Goal: Task Accomplishment & Management: Complete application form

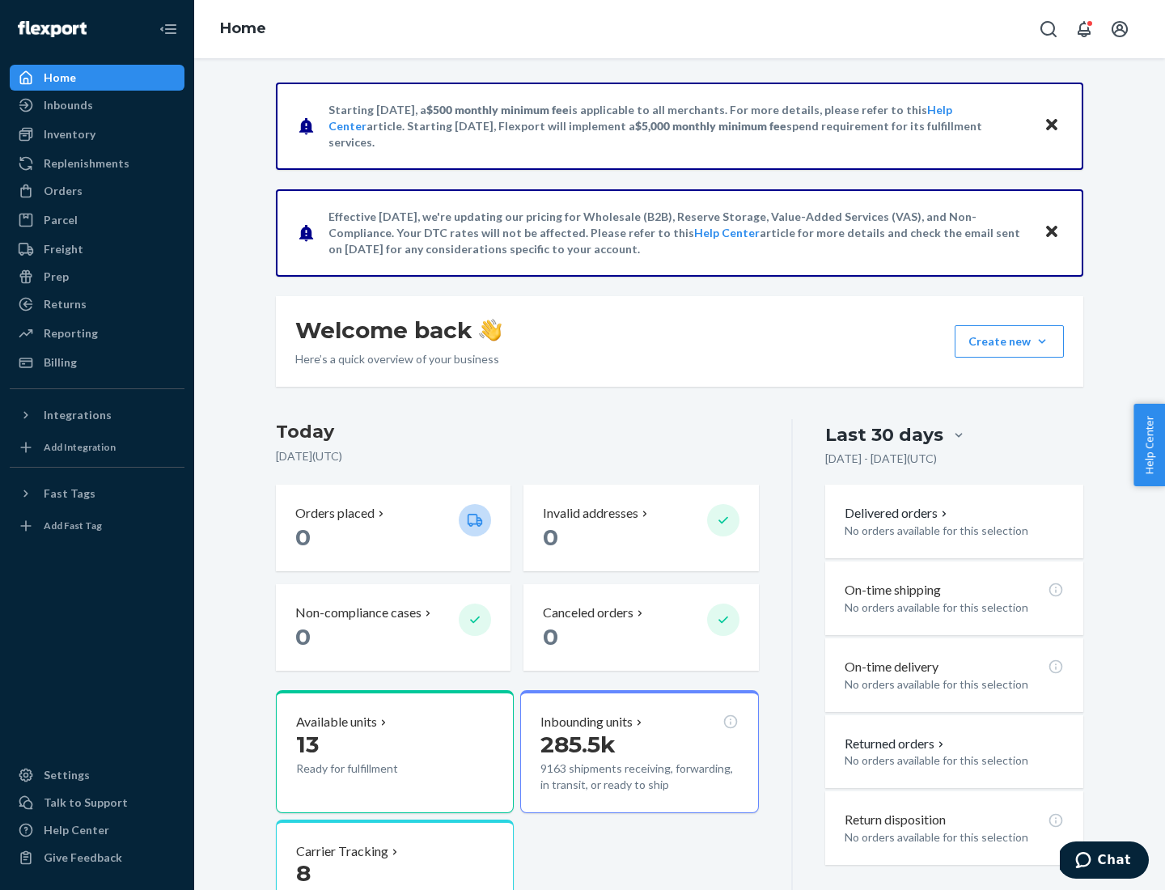
click at [1042, 341] on button "Create new Create new inbound Create new order Create new product" at bounding box center [1008, 341] width 109 height 32
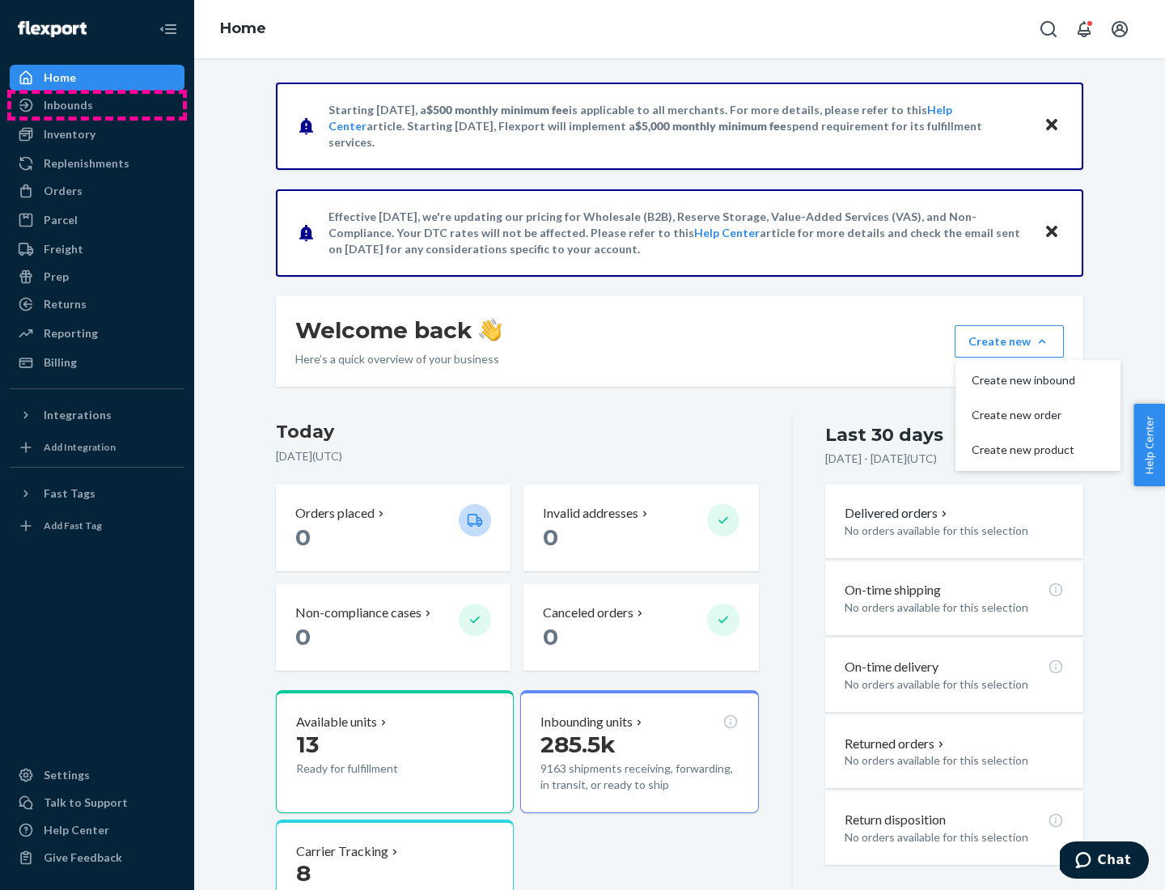
click at [97, 105] on div "Inbounds" at bounding box center [96, 105] width 171 height 23
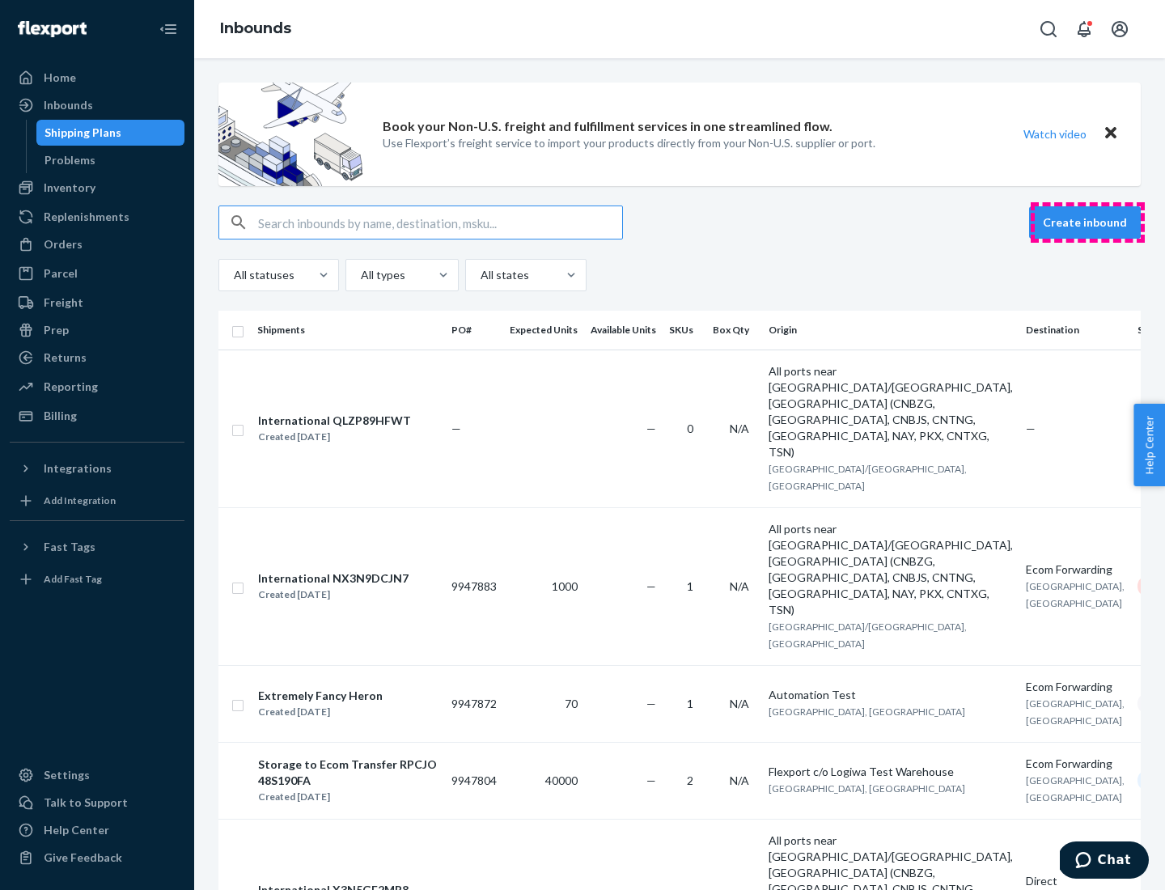
click at [1087, 222] on button "Create inbound" at bounding box center [1085, 222] width 112 height 32
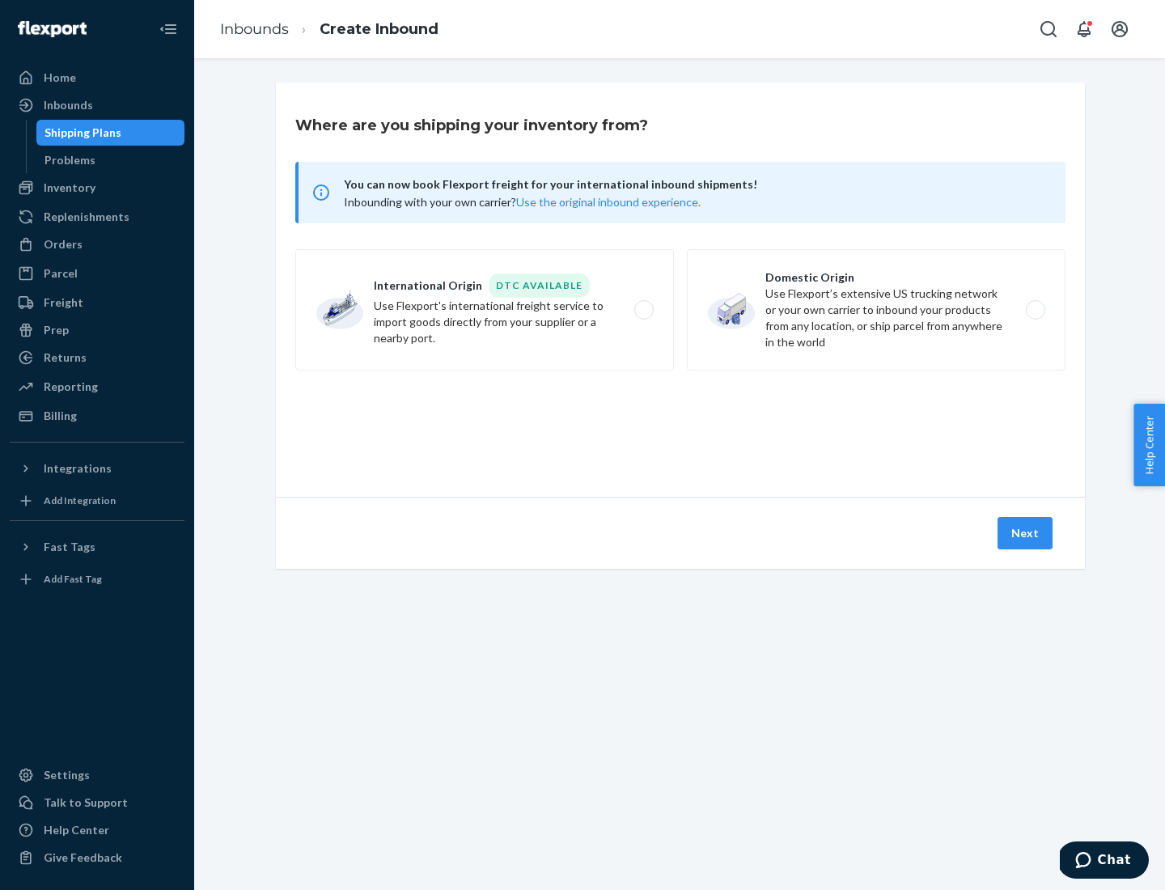
click at [876, 310] on label "Domestic Origin Use Flexport’s extensive US trucking network or your own carrie…" at bounding box center [876, 309] width 379 height 121
click at [1035, 310] on input "Domestic Origin Use Flexport’s extensive US trucking network or your own carrie…" at bounding box center [1040, 310] width 11 height 11
radio input "true"
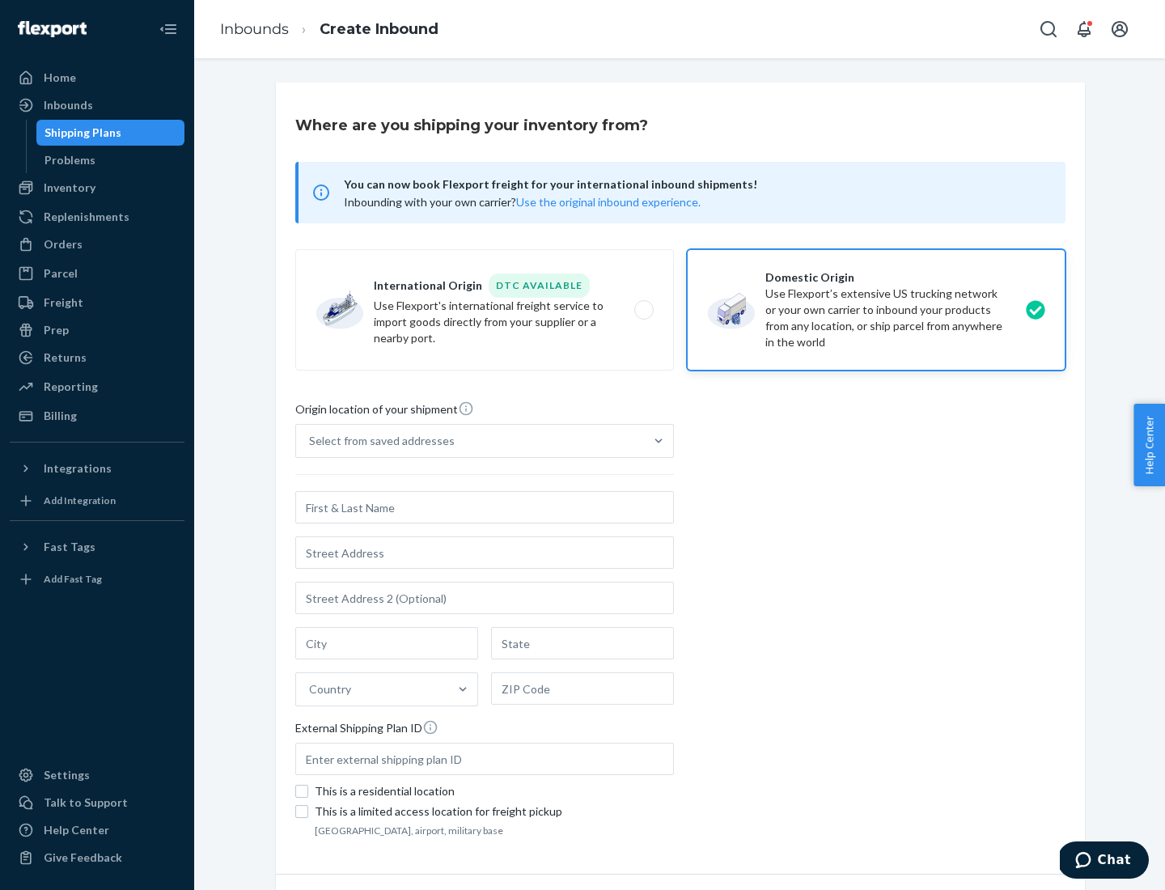
click at [378, 441] on div "Select from saved addresses" at bounding box center [382, 441] width 146 height 16
click at [311, 441] on input "Select from saved addresses" at bounding box center [310, 441] width 2 height 16
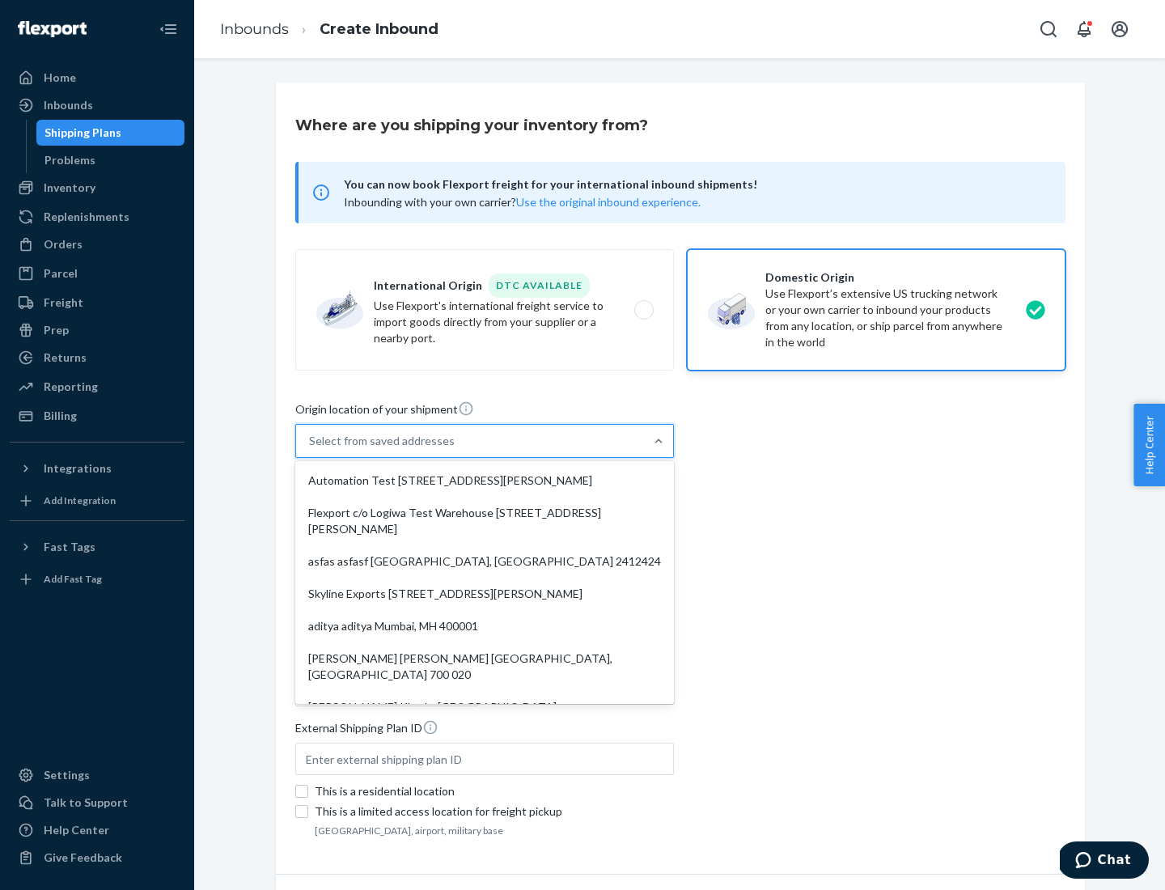
scroll to position [6, 0]
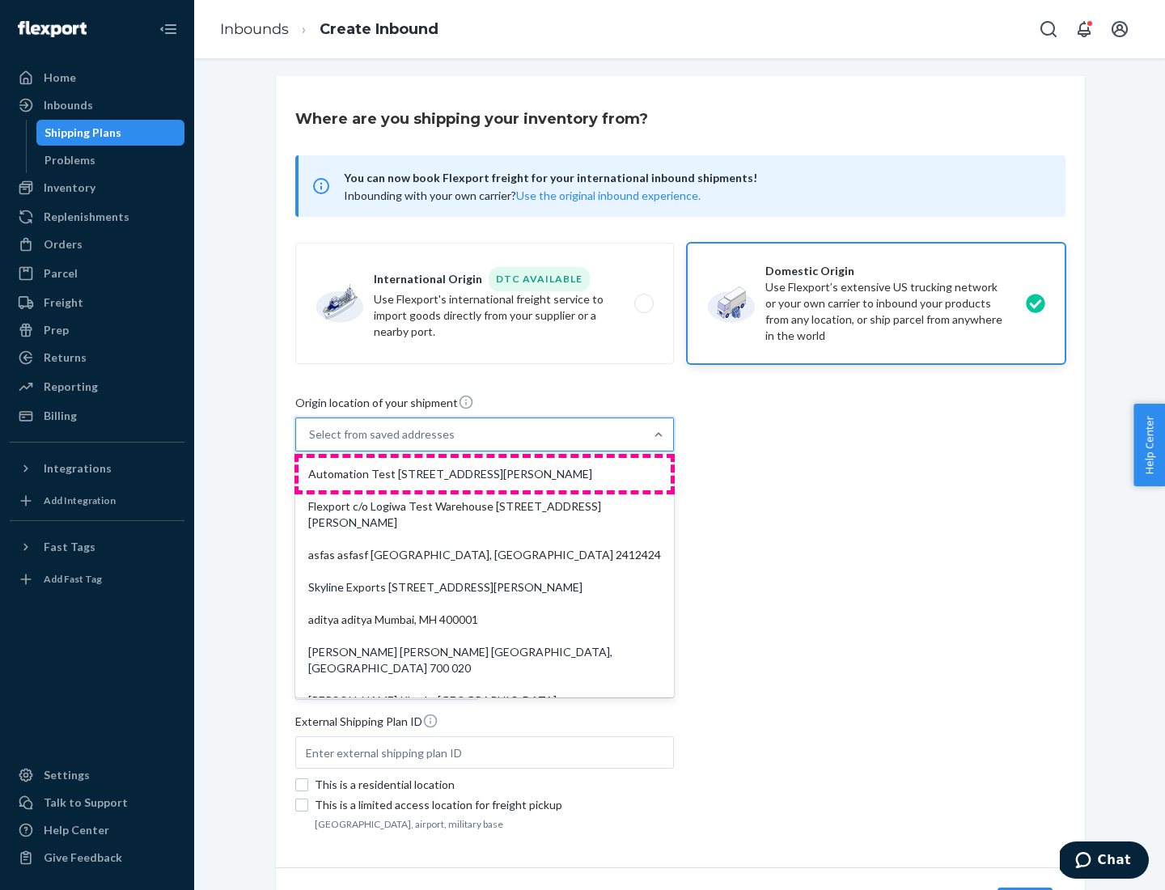
click at [485, 474] on div "Automation Test [STREET_ADDRESS][PERSON_NAME]" at bounding box center [484, 474] width 372 height 32
click at [311, 442] on input "option Automation Test [STREET_ADDRESS][PERSON_NAME]. 9 results available. Use …" at bounding box center [310, 434] width 2 height 16
type input "Automation Test"
type input "[STREET_ADDRESS][PERSON_NAME]"
type input "9th Floor"
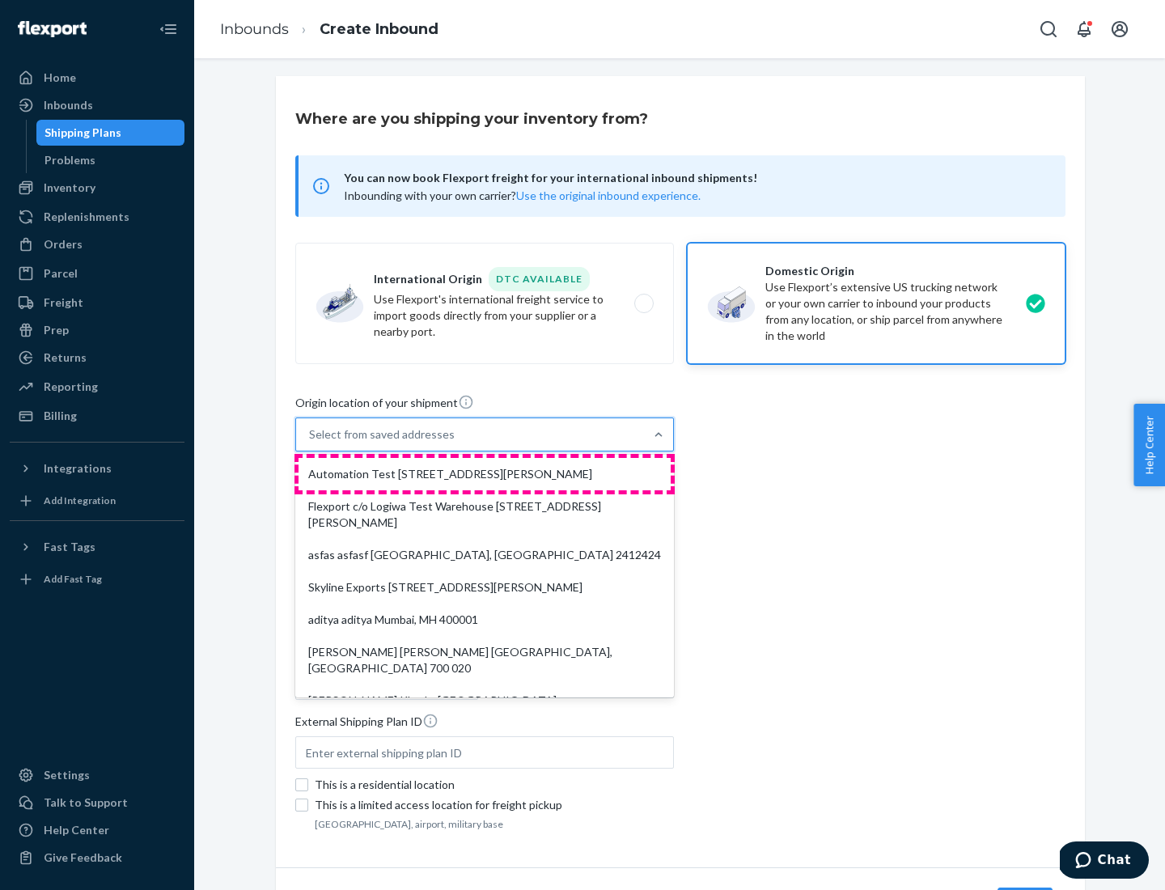
type input "[GEOGRAPHIC_DATA]"
type input "CA"
type input "94104"
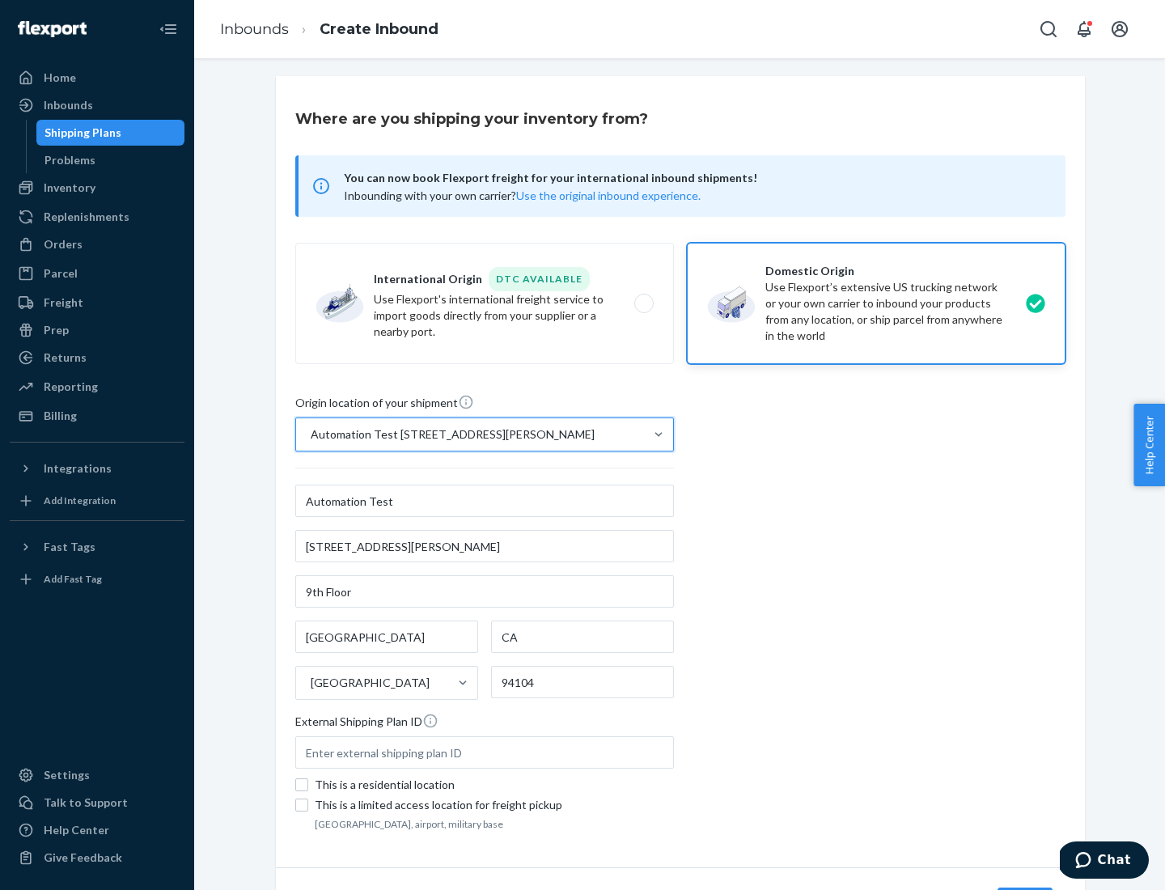
scroll to position [95, 0]
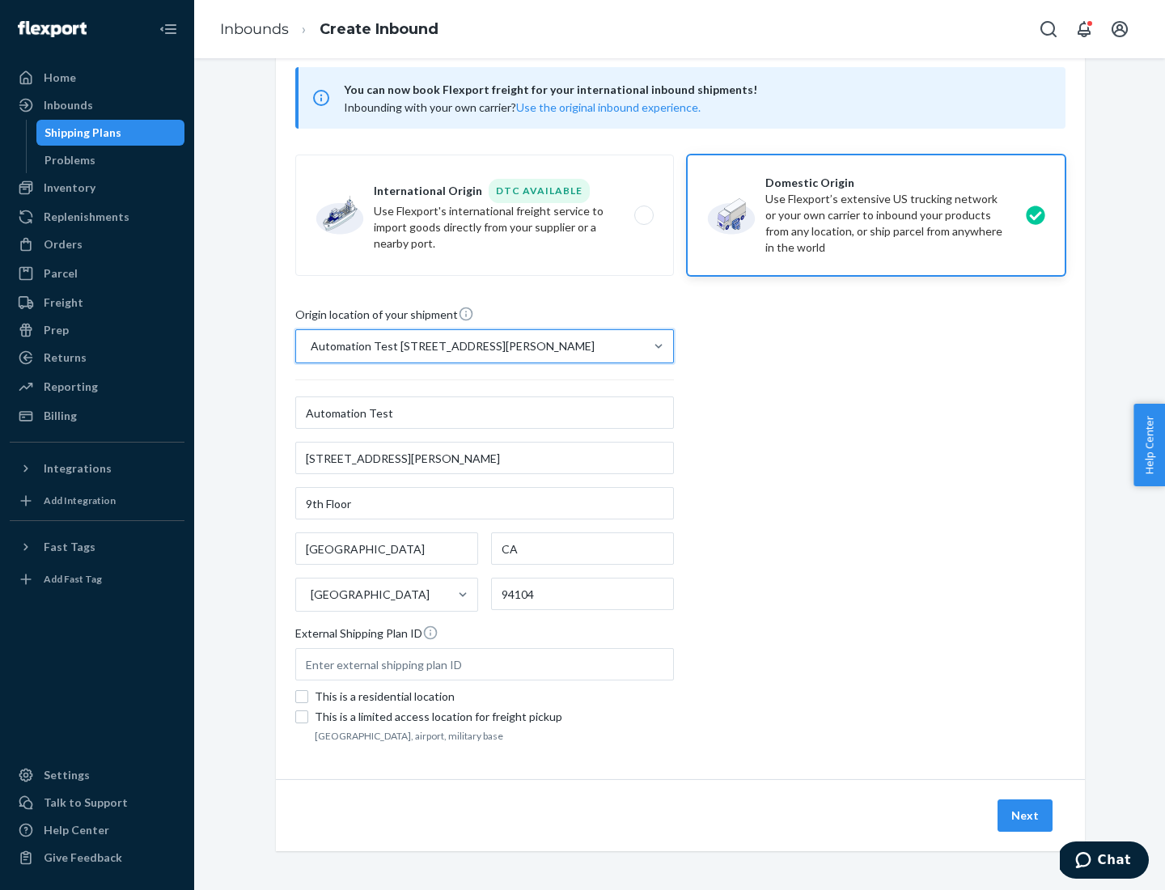
click at [1026, 815] on button "Next" at bounding box center [1024, 815] width 55 height 32
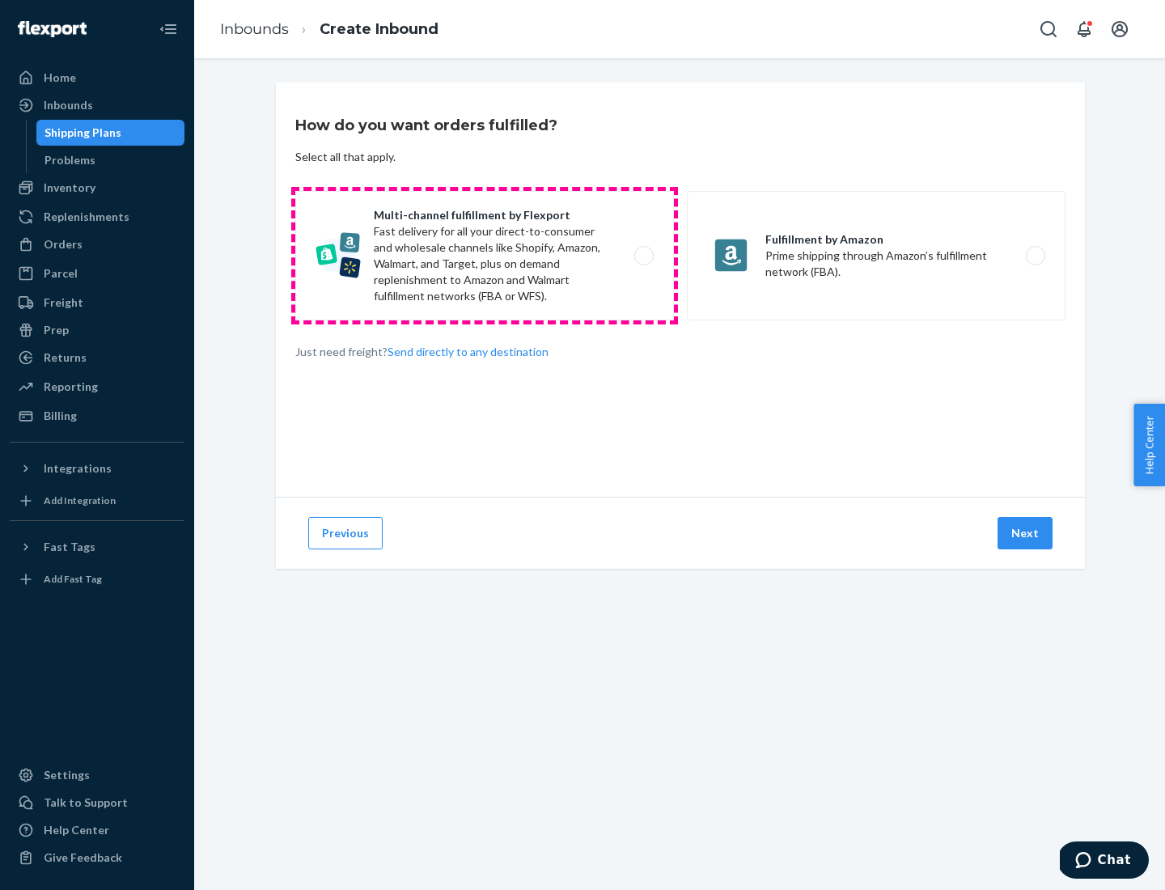
click at [485, 256] on label "Multi-channel fulfillment by Flexport Fast delivery for all your direct-to-cons…" at bounding box center [484, 255] width 379 height 129
click at [643, 256] on input "Multi-channel fulfillment by Flexport Fast delivery for all your direct-to-cons…" at bounding box center [648, 256] width 11 height 11
radio input "true"
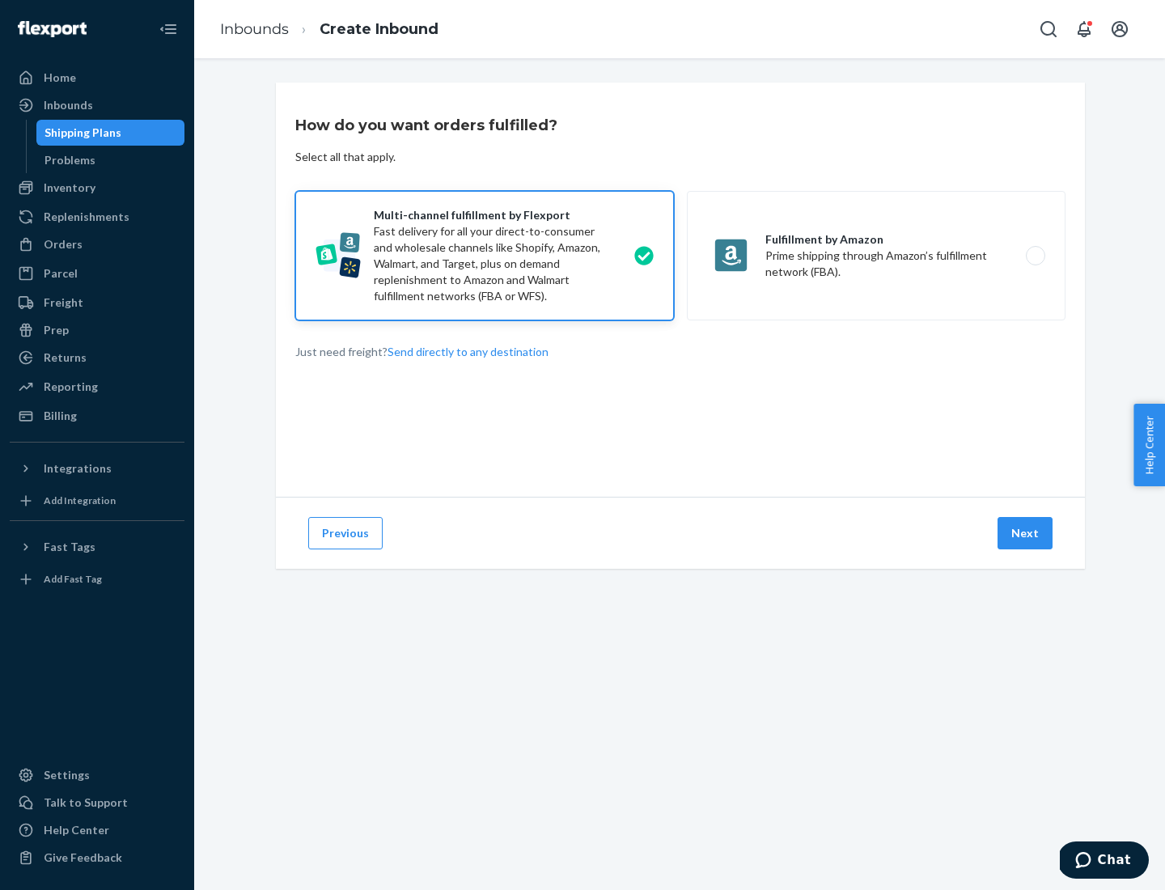
click at [1026, 533] on button "Next" at bounding box center [1024, 533] width 55 height 32
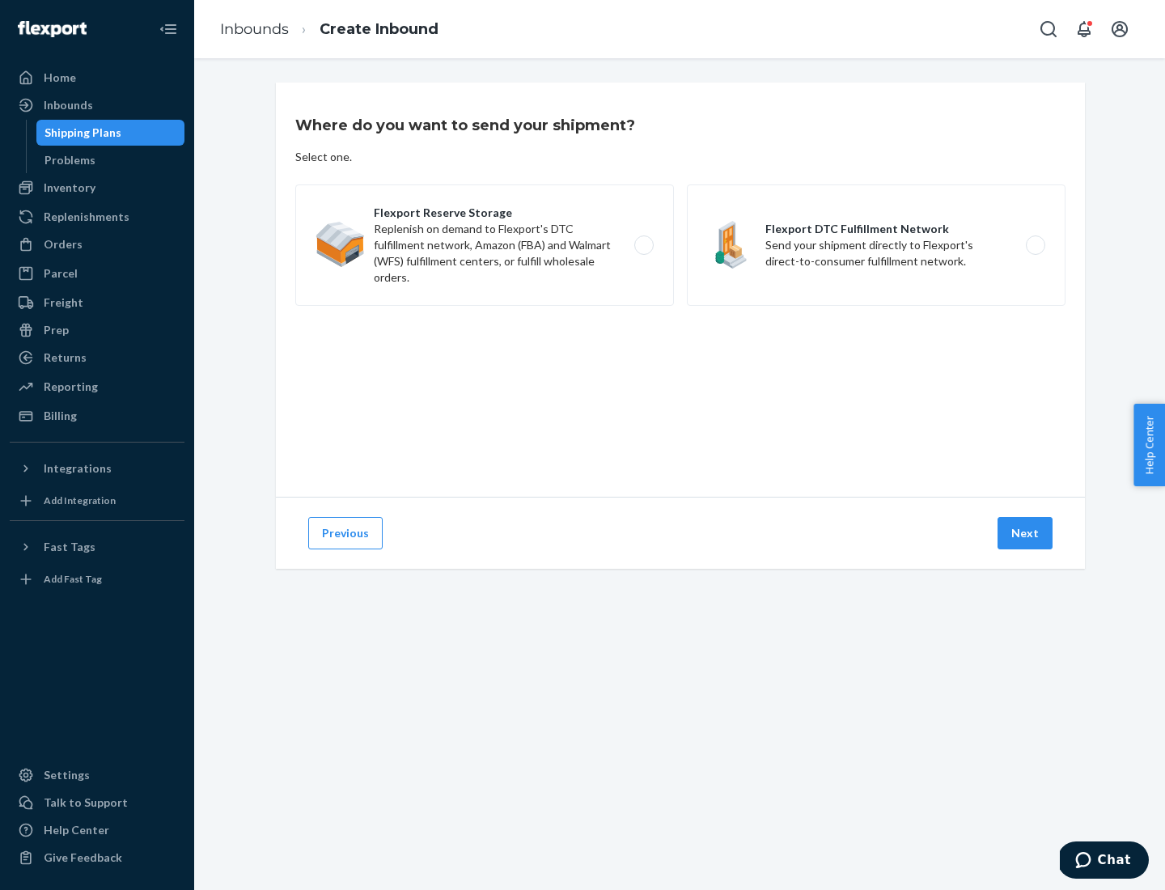
click at [876, 245] on label "Flexport DTC Fulfillment Network Send your shipment directly to Flexport's dire…" at bounding box center [876, 244] width 379 height 121
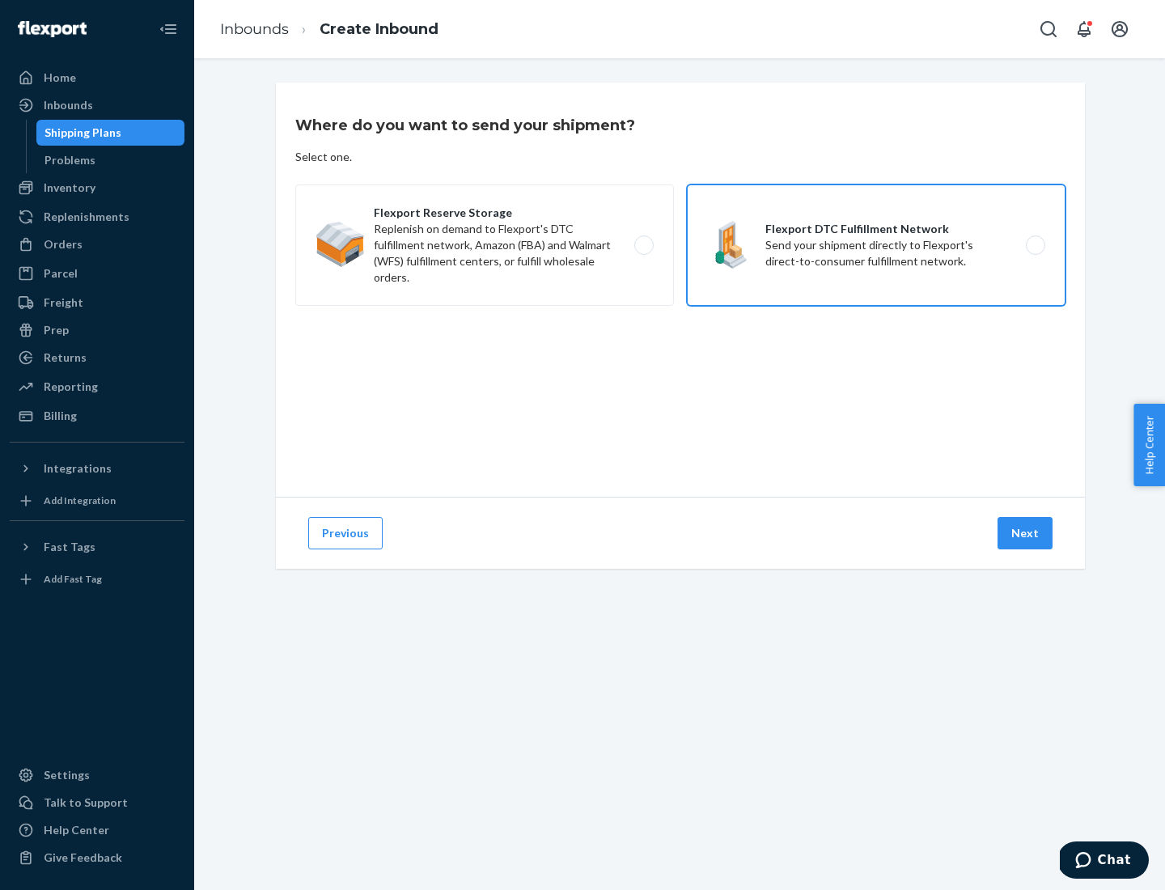
click at [1035, 245] on input "Flexport DTC Fulfillment Network Send your shipment directly to Flexport's dire…" at bounding box center [1040, 245] width 11 height 11
radio input "true"
click at [1026, 533] on button "Next" at bounding box center [1024, 533] width 55 height 32
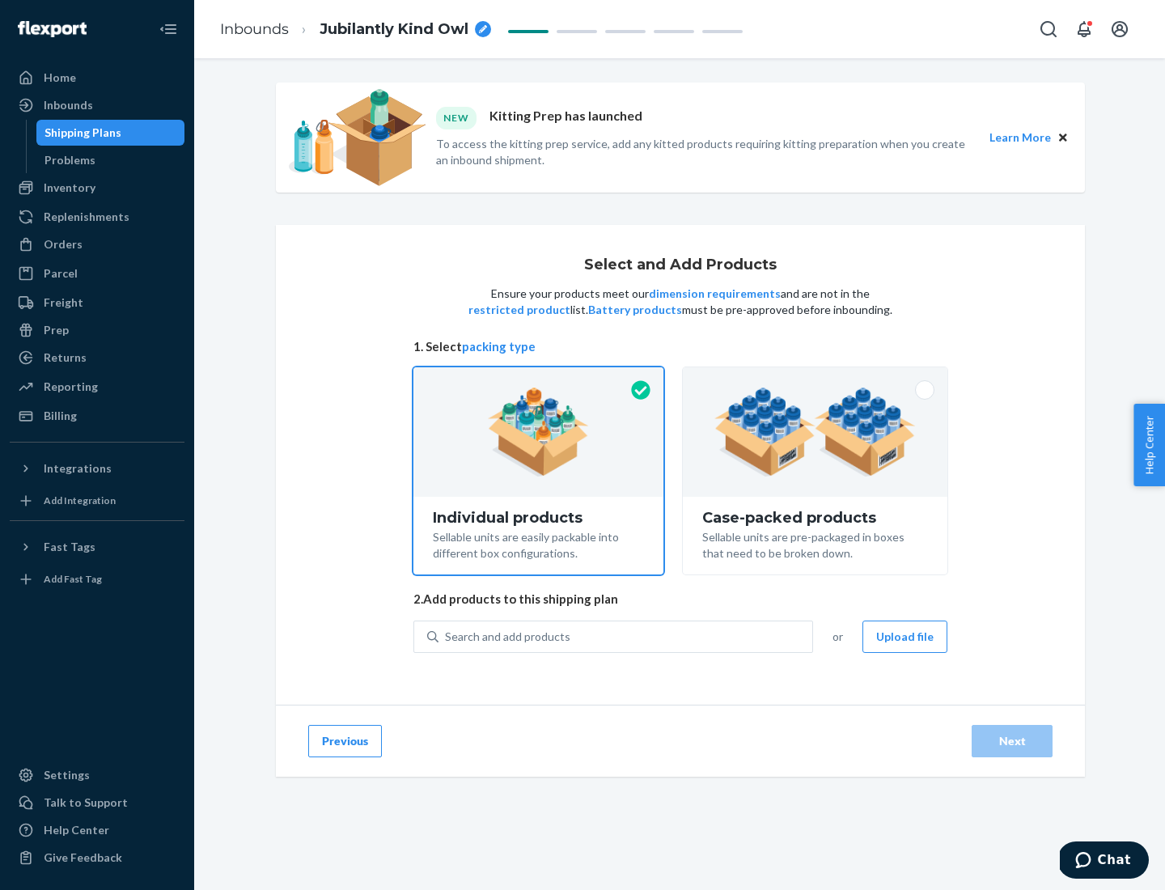
click at [815, 432] on img at bounding box center [814, 431] width 201 height 89
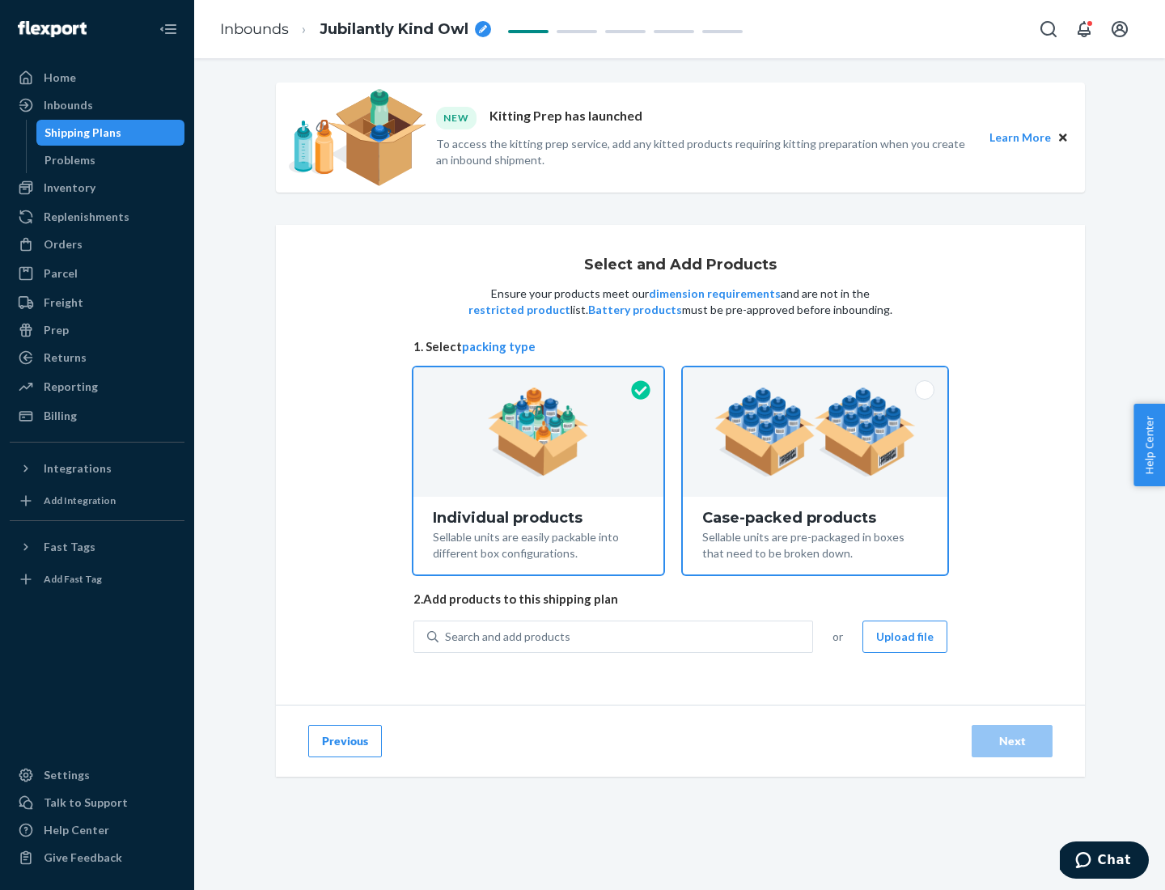
click at [815, 378] on input "Case-packed products Sellable units are pre-packaged in boxes that need to be b…" at bounding box center [815, 372] width 11 height 11
radio input "true"
radio input "false"
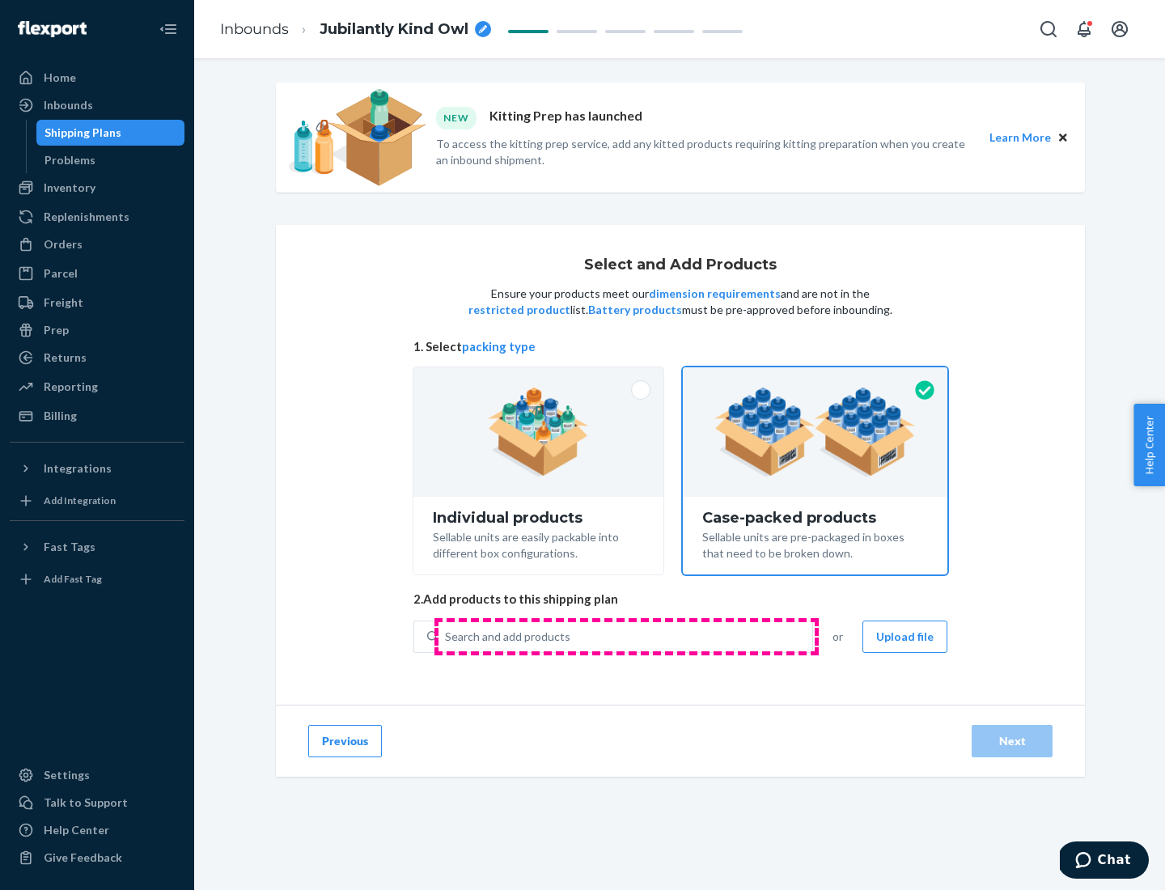
click at [626, 636] on div "Search and add products" at bounding box center [625, 636] width 374 height 29
click at [446, 636] on input "Search and add products" at bounding box center [446, 636] width 2 height 16
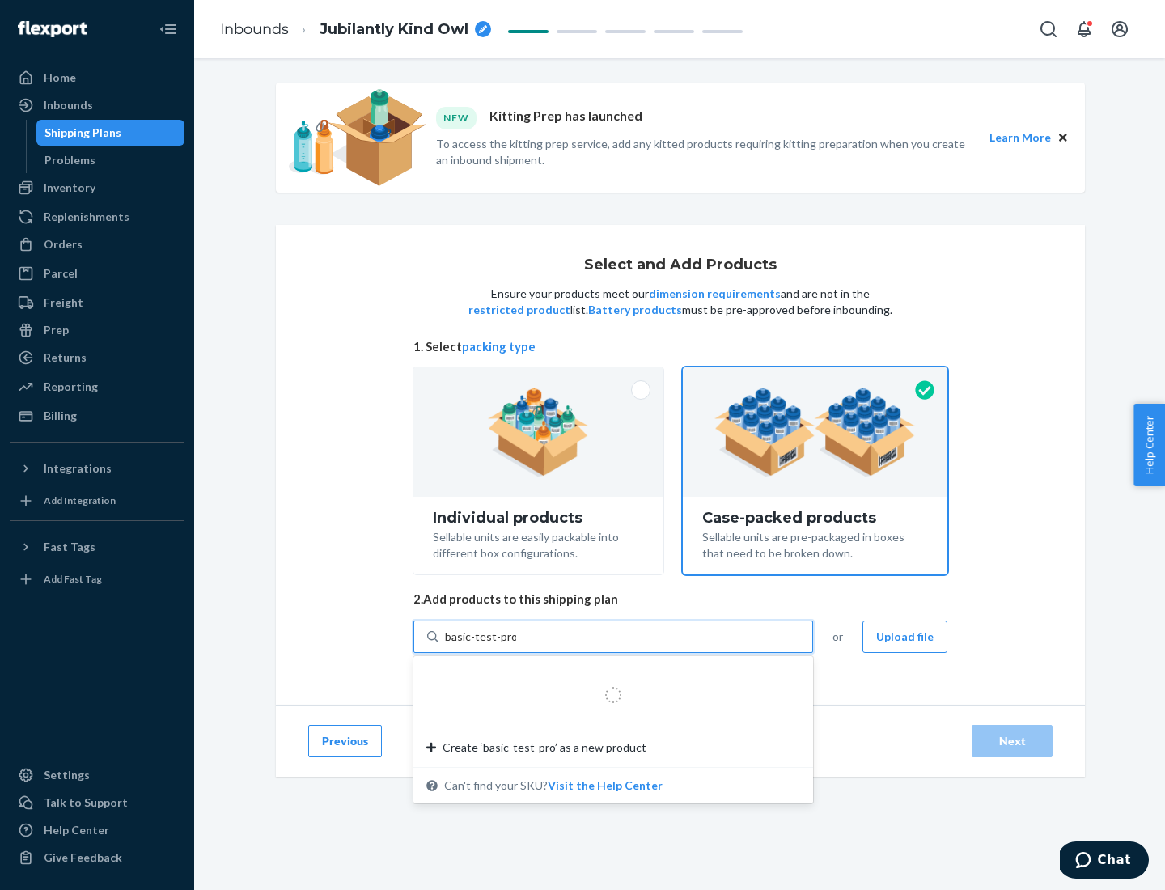
type input "basic-test-product-1"
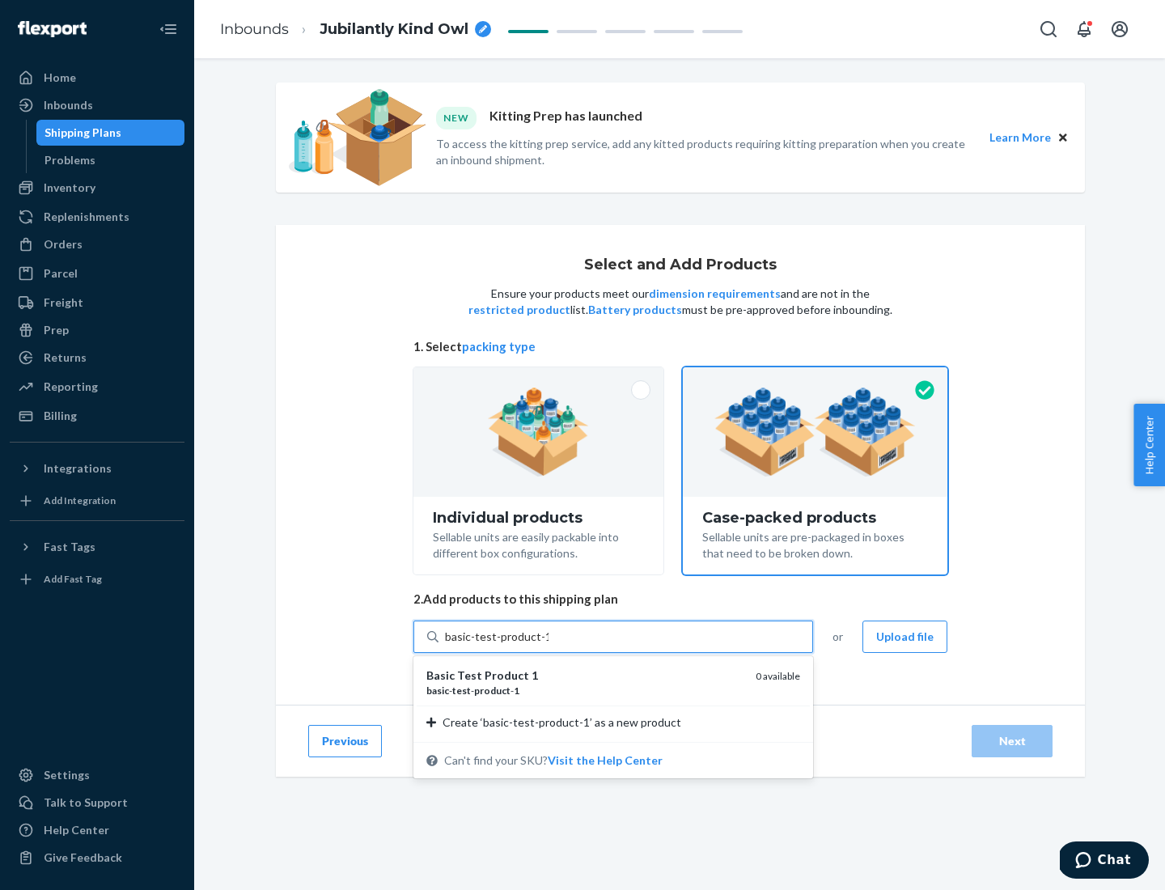
click at [585, 690] on div "basic - test - product - 1" at bounding box center [584, 690] width 316 height 14
click at [548, 645] on input "basic-test-product-1" at bounding box center [497, 636] width 104 height 16
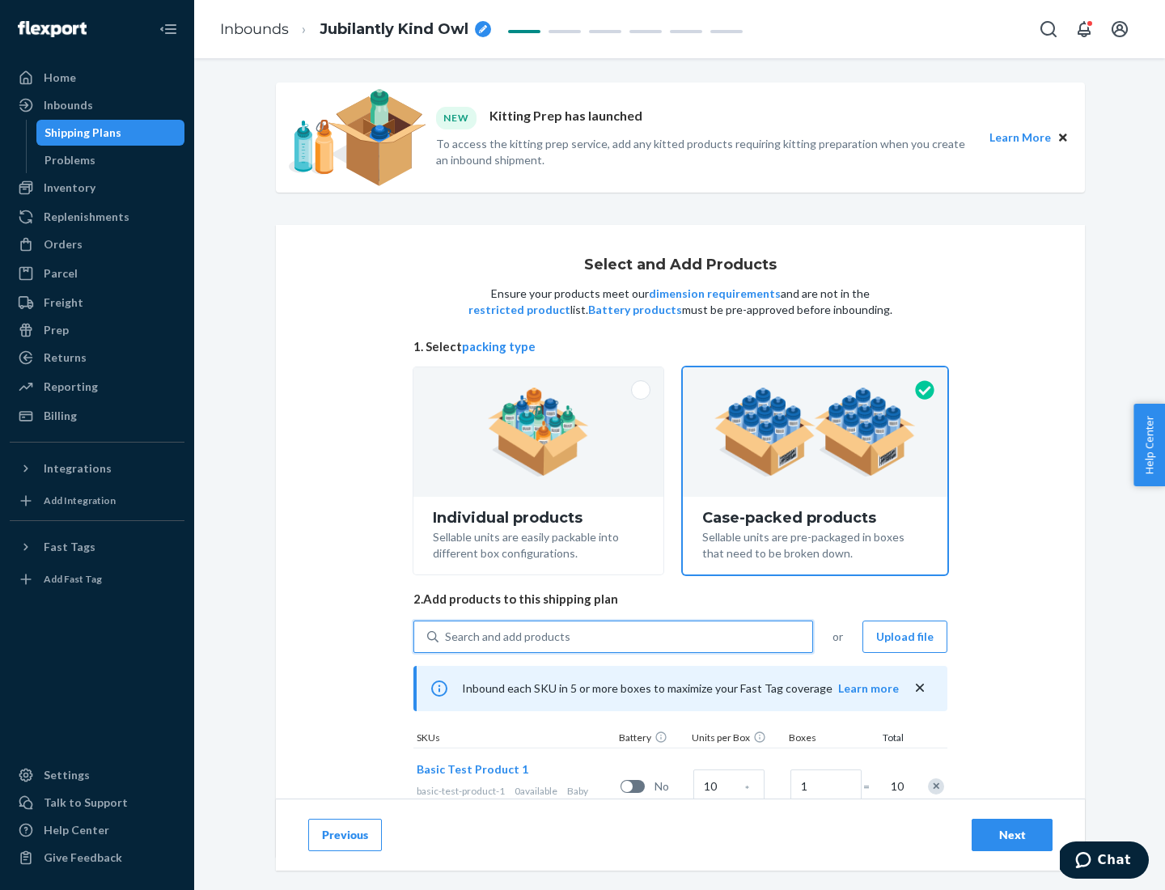
scroll to position [58, 0]
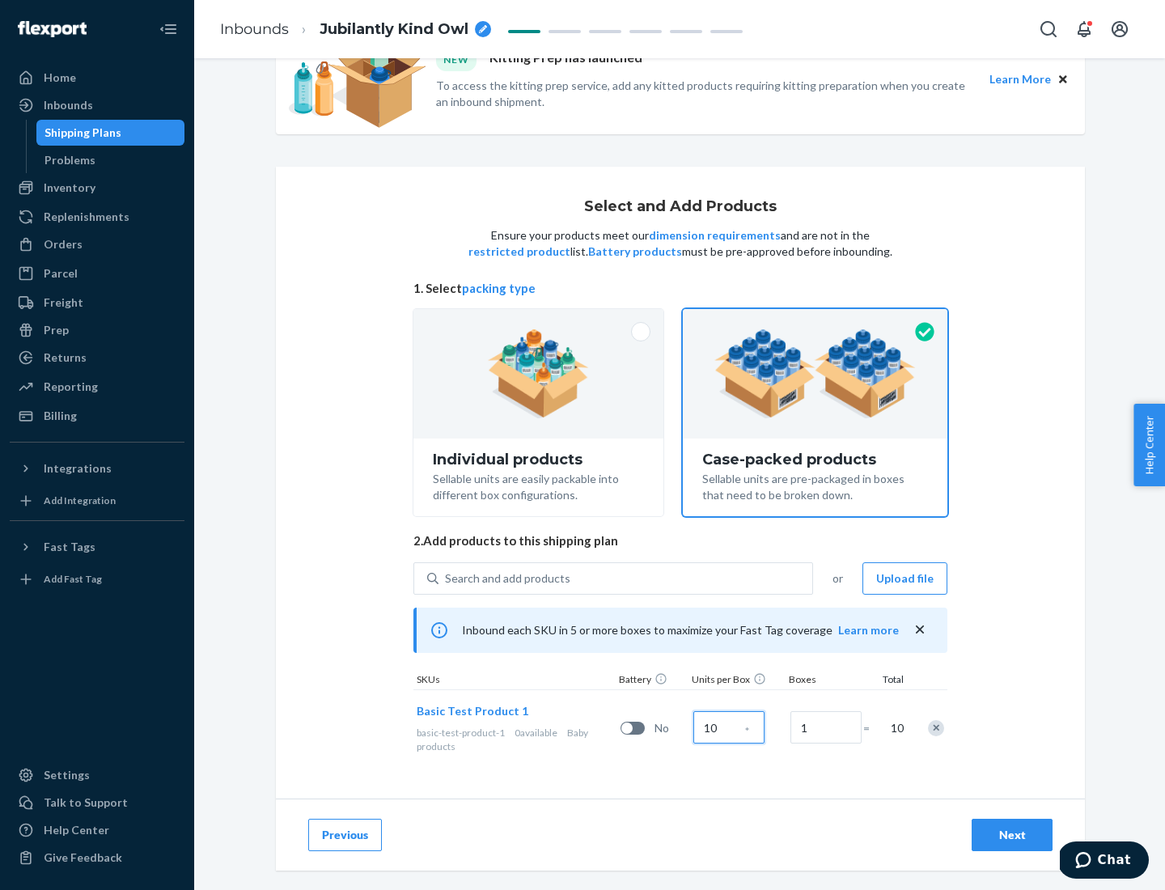
type input "10"
type input "7"
click at [1012, 835] on div "Next" at bounding box center [1011, 835] width 53 height 16
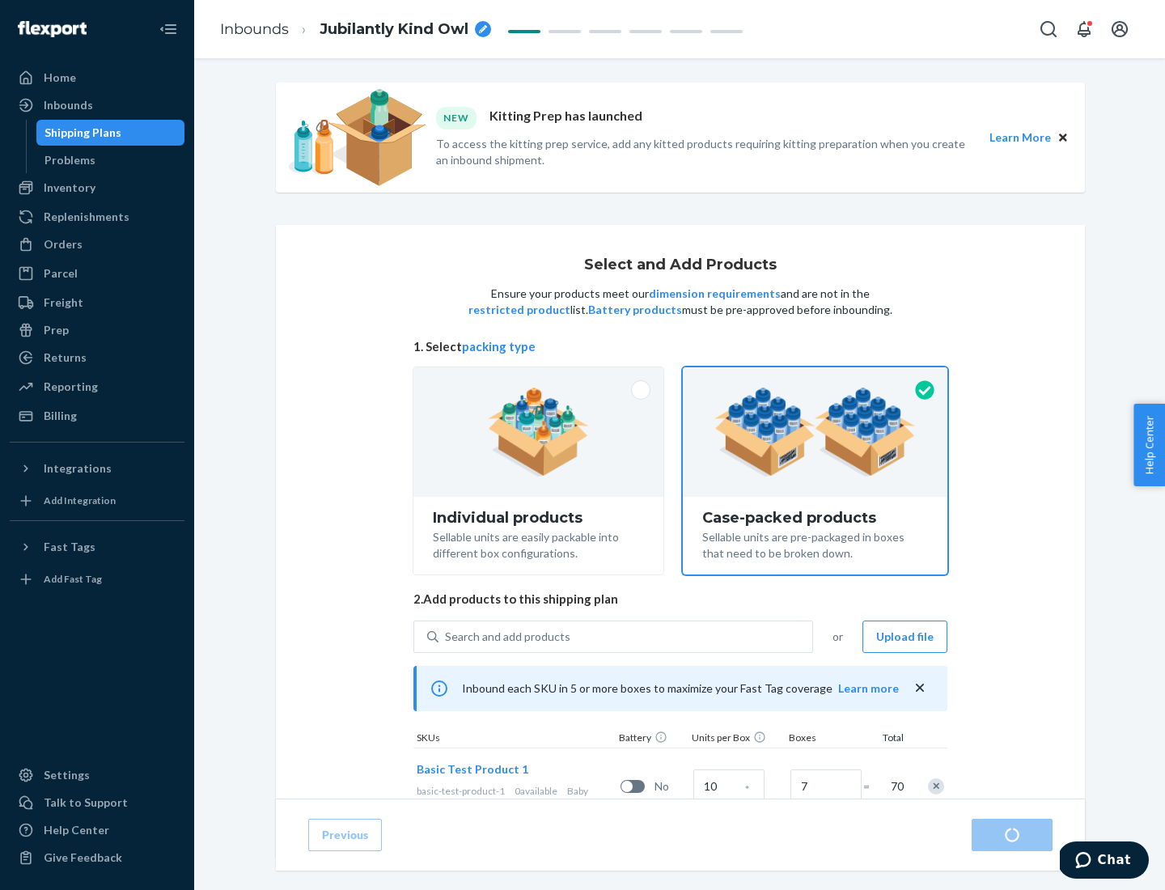
radio input "true"
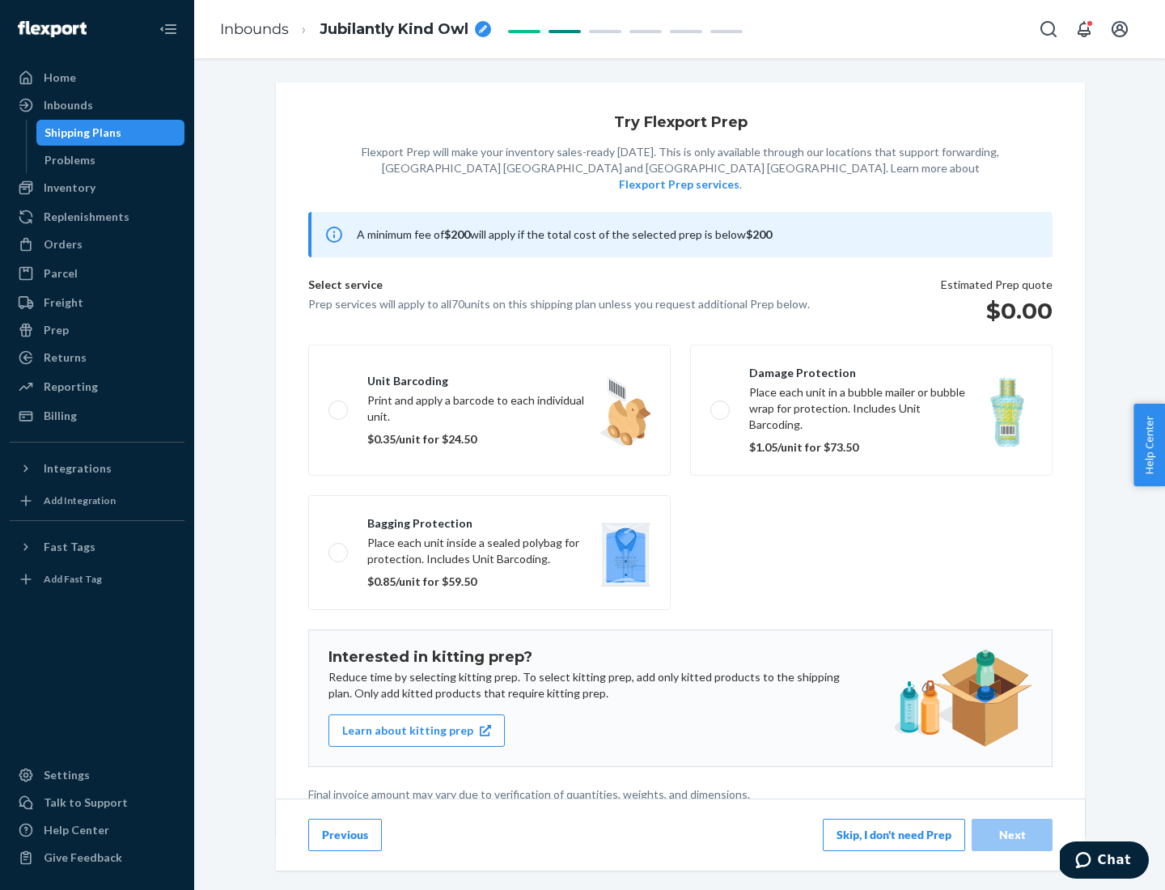
scroll to position [4, 0]
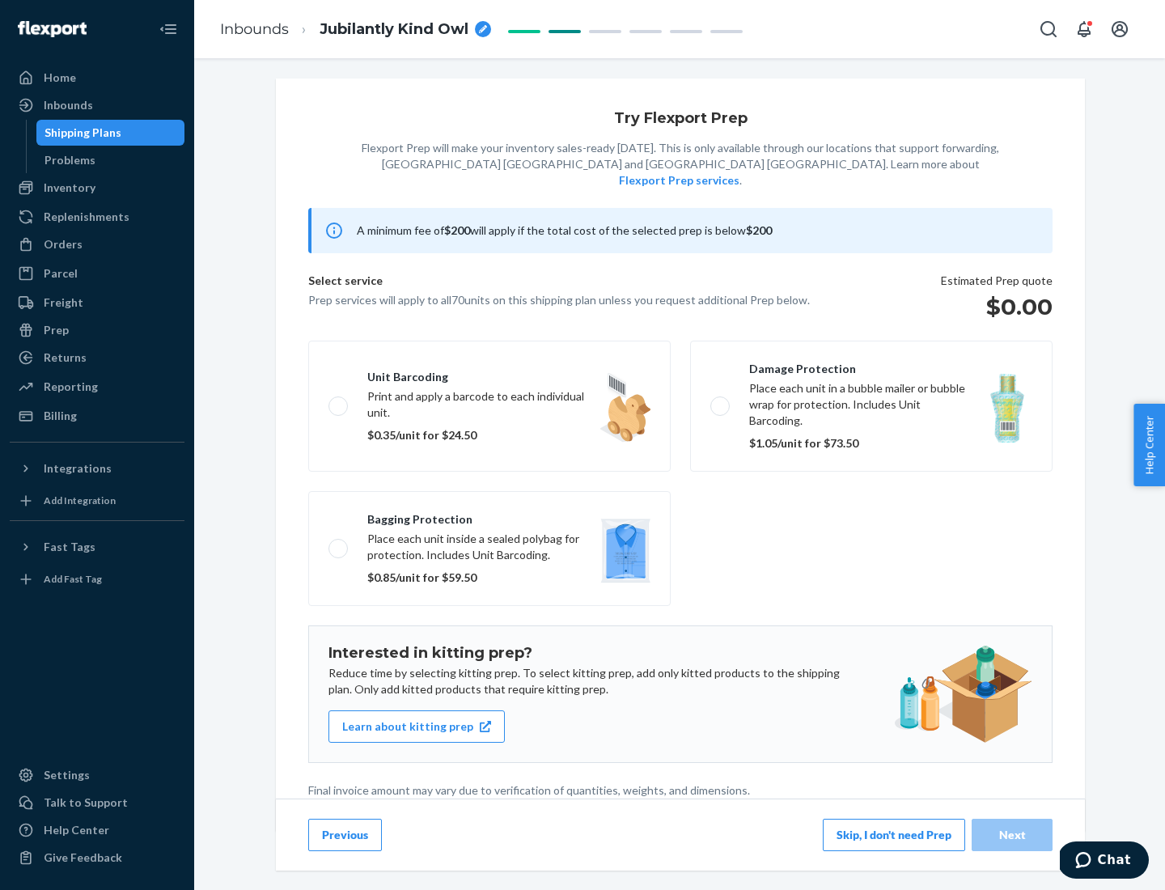
click at [489, 515] on label "Bagging protection Place each unit inside a sealed polybag for protection. Incl…" at bounding box center [489, 548] width 362 height 115
click at [339, 543] on input "Bagging protection Place each unit inside a sealed polybag for protection. Incl…" at bounding box center [333, 548] width 11 height 11
checkbox input "true"
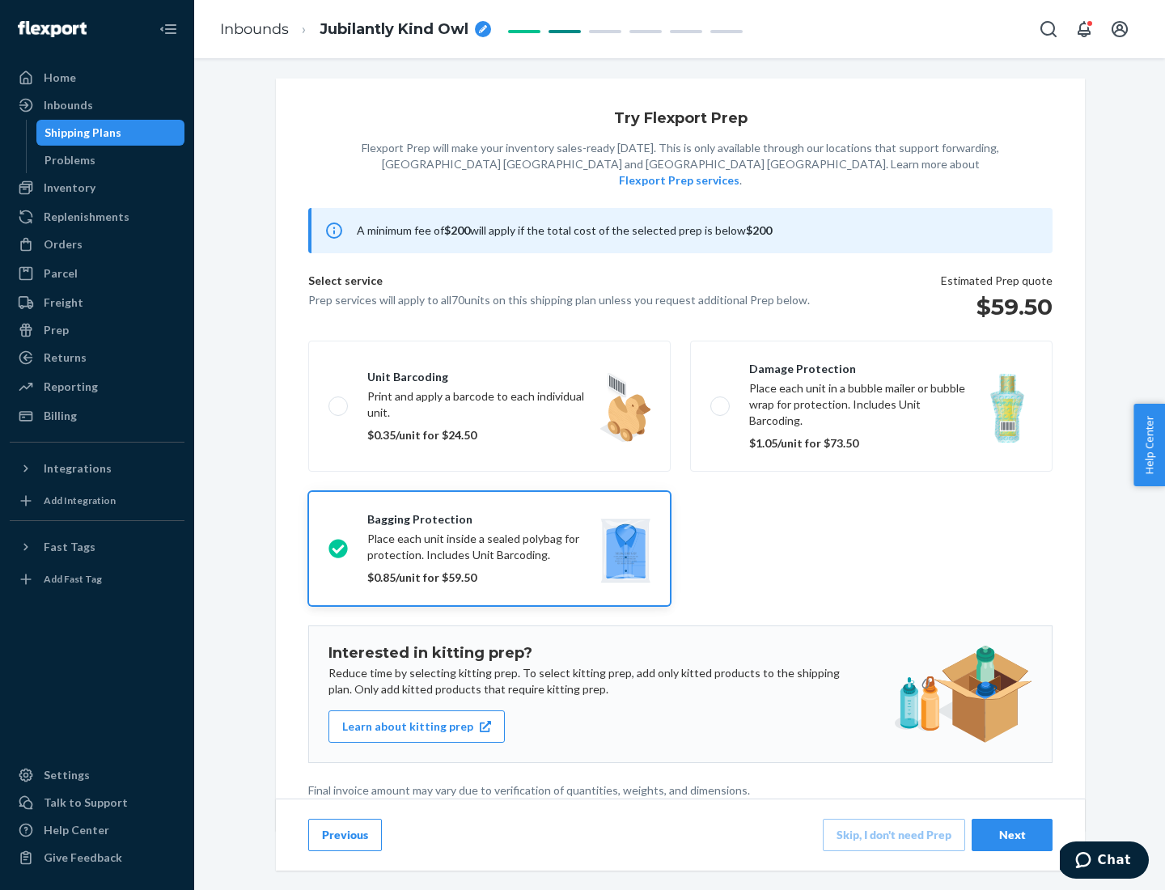
click at [1012, 834] on div "Next" at bounding box center [1011, 835] width 53 height 16
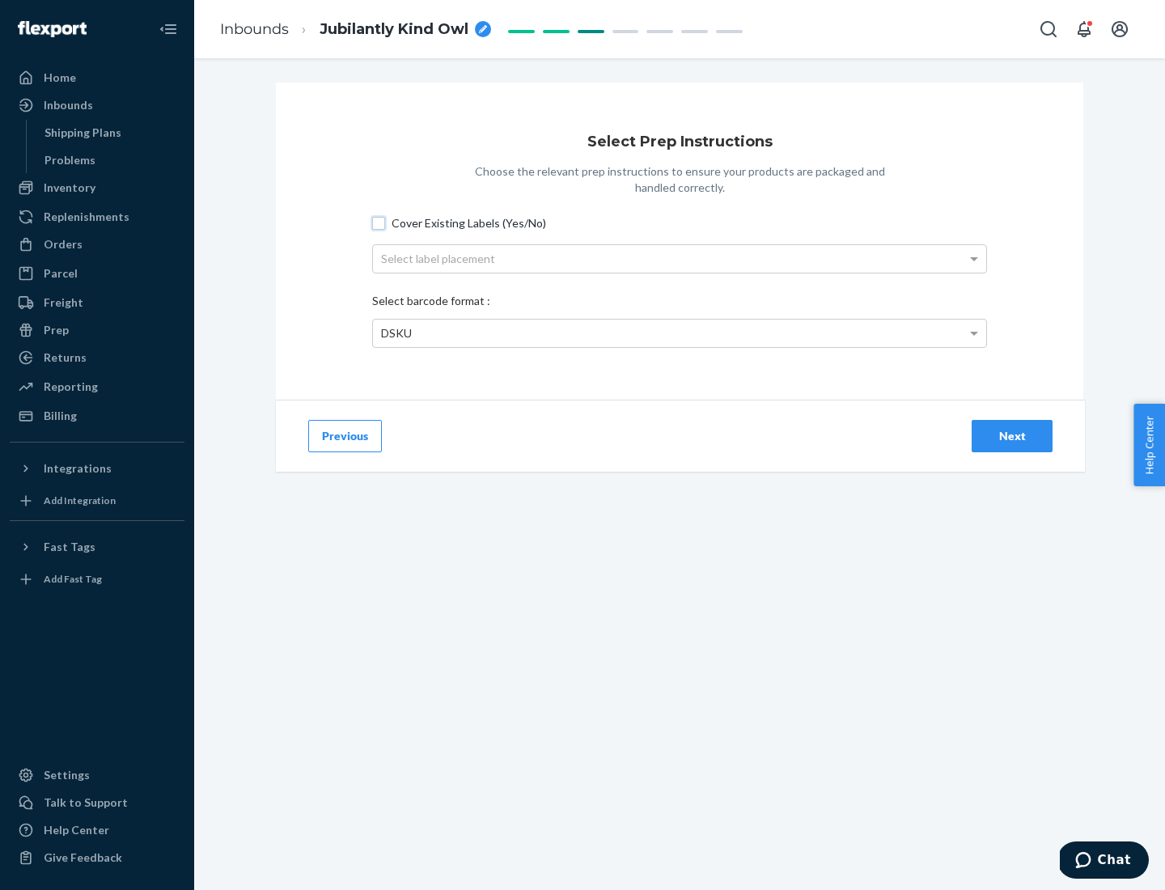
click at [379, 222] on input "Cover Existing Labels (Yes/No)" at bounding box center [378, 223] width 13 height 13
checkbox input "true"
click at [679, 258] on div "Select label placement" at bounding box center [679, 259] width 613 height 28
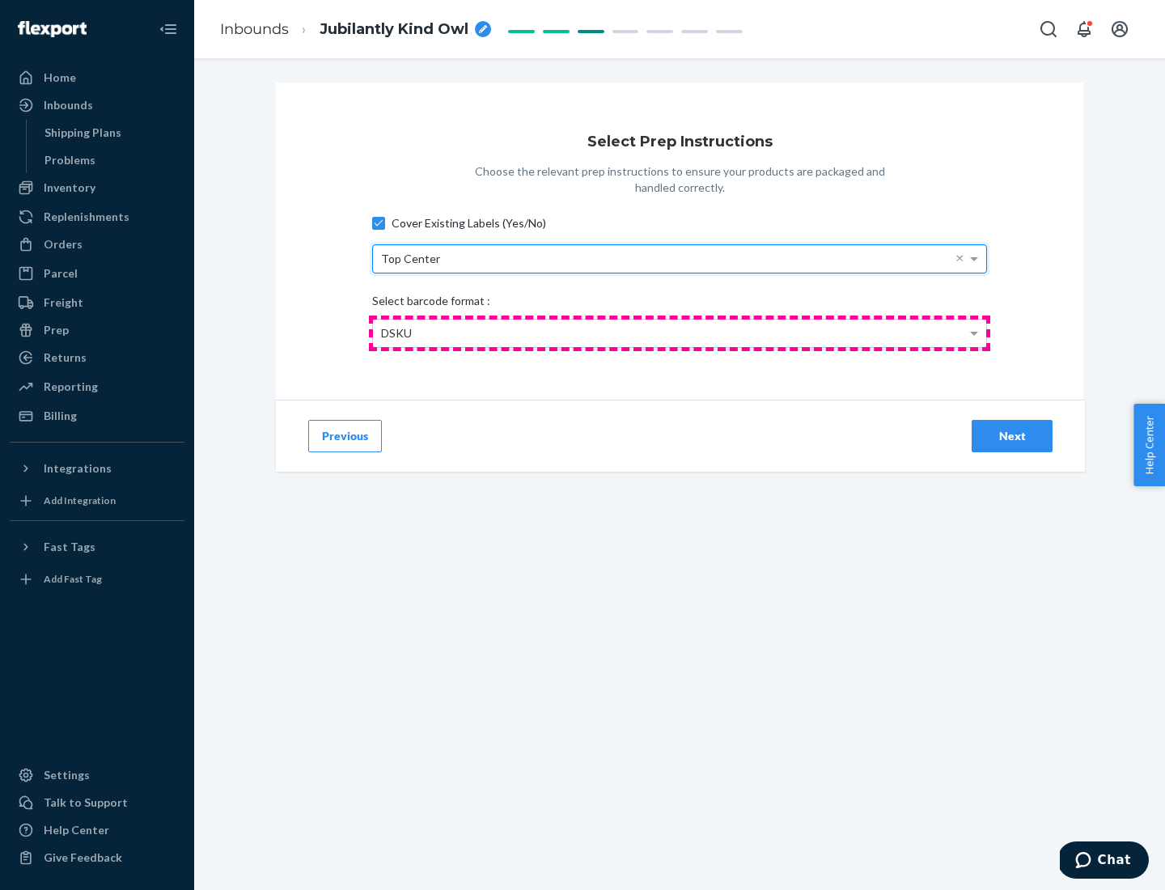
click at [679, 332] on div "DSKU" at bounding box center [679, 334] width 613 height 28
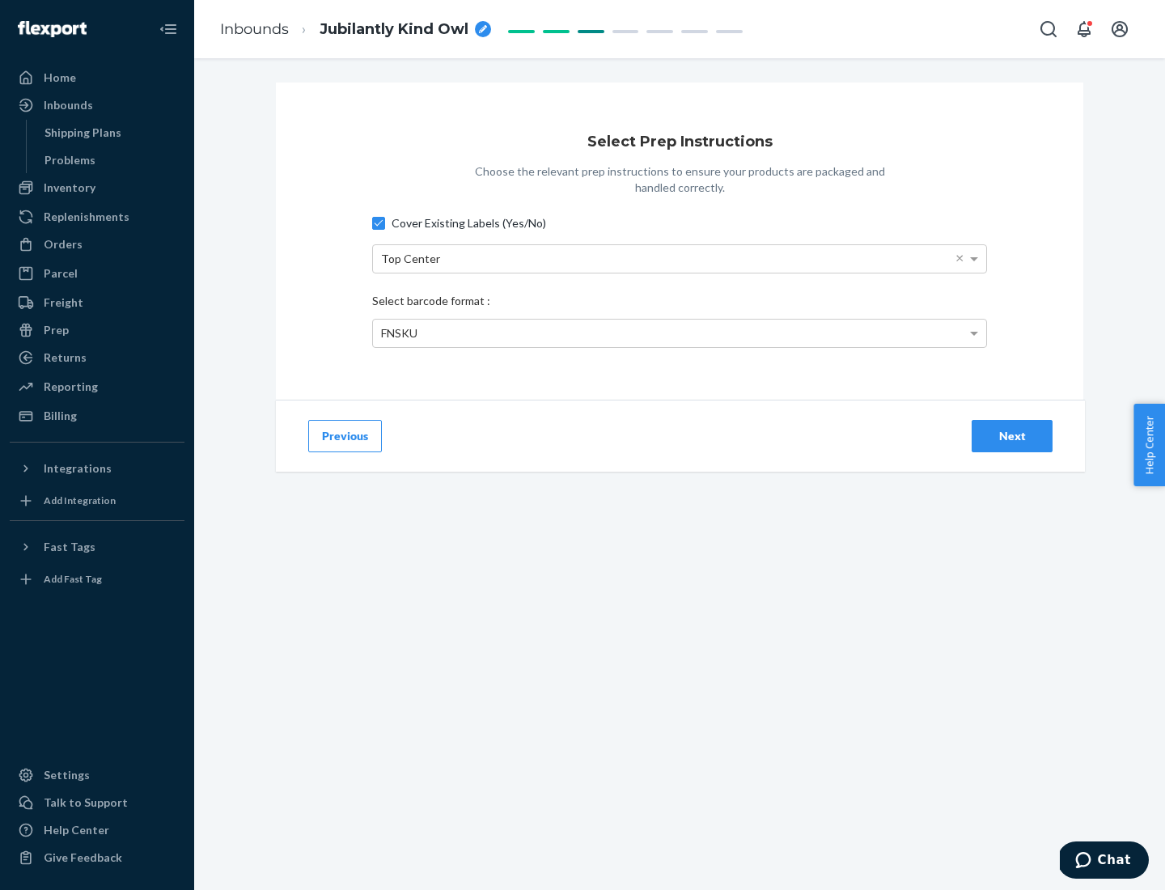
click at [1012, 435] on div "Next" at bounding box center [1011, 436] width 53 height 16
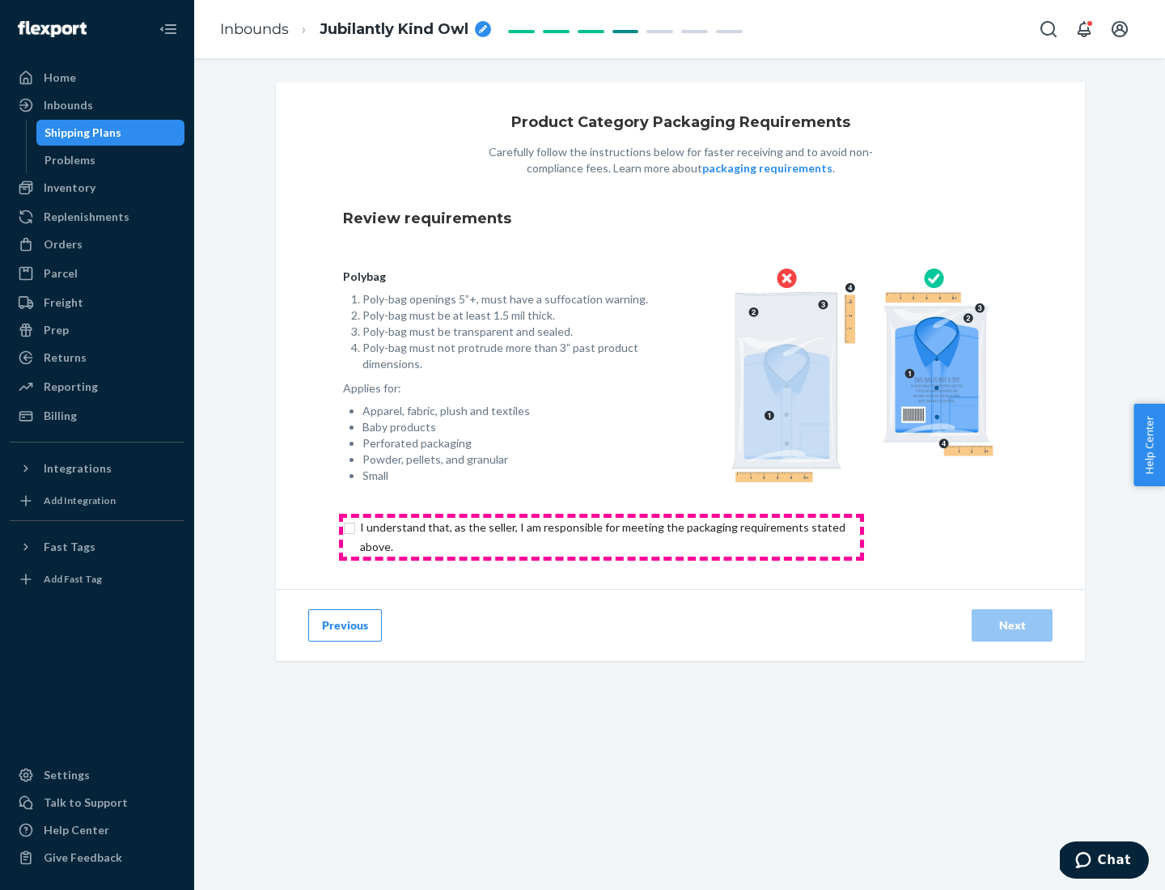
click at [601, 536] on input "checkbox" at bounding box center [612, 537] width 538 height 39
checkbox input "true"
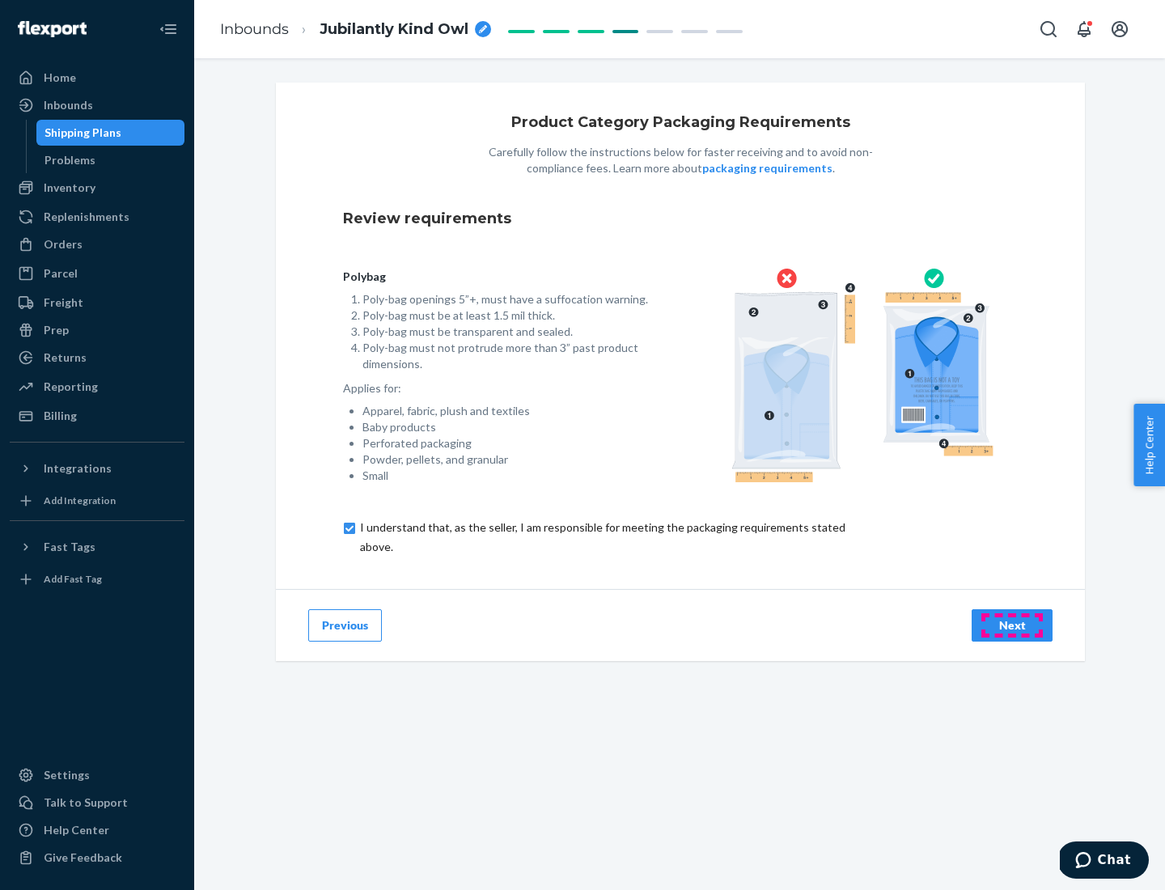
click at [1012, 624] on div "Next" at bounding box center [1011, 625] width 53 height 16
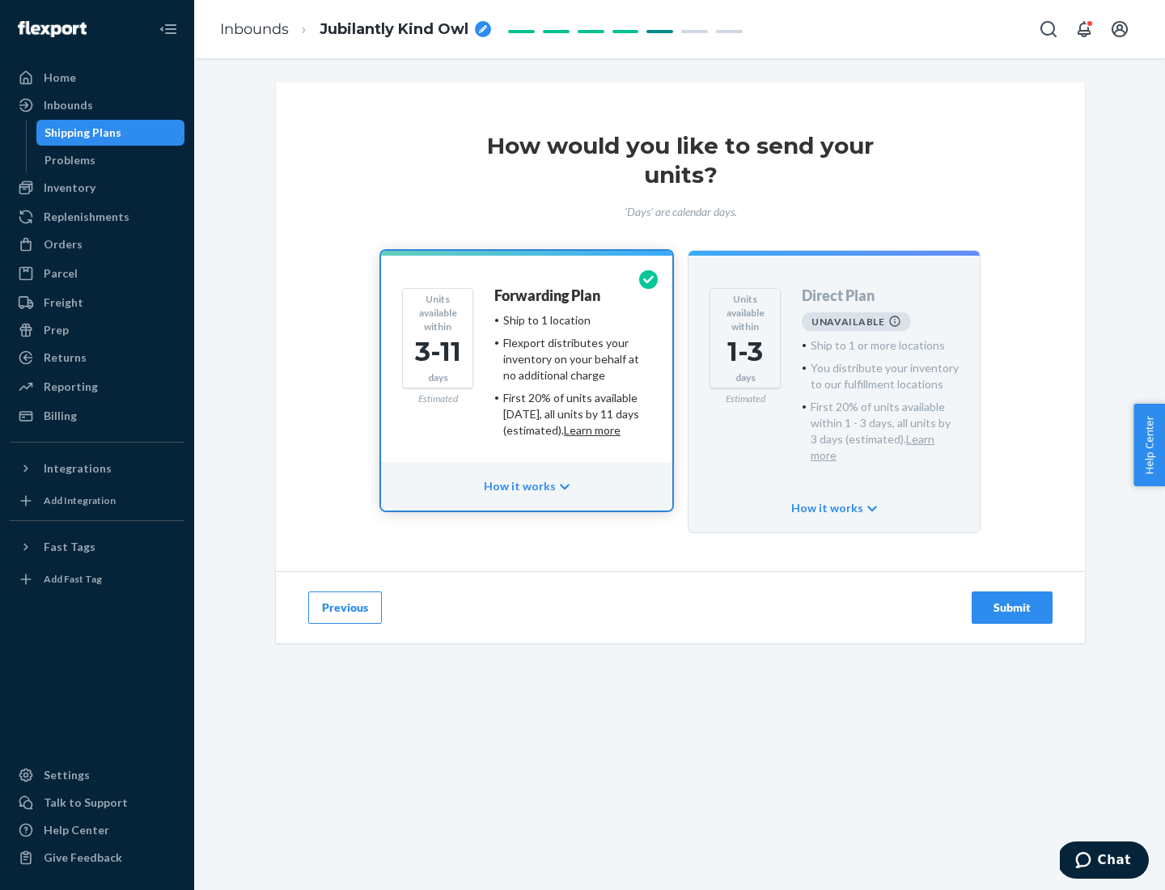
click at [548, 295] on h4 "Forwarding Plan" at bounding box center [547, 296] width 106 height 16
click at [1012, 599] on div "Submit" at bounding box center [1011, 607] width 53 height 16
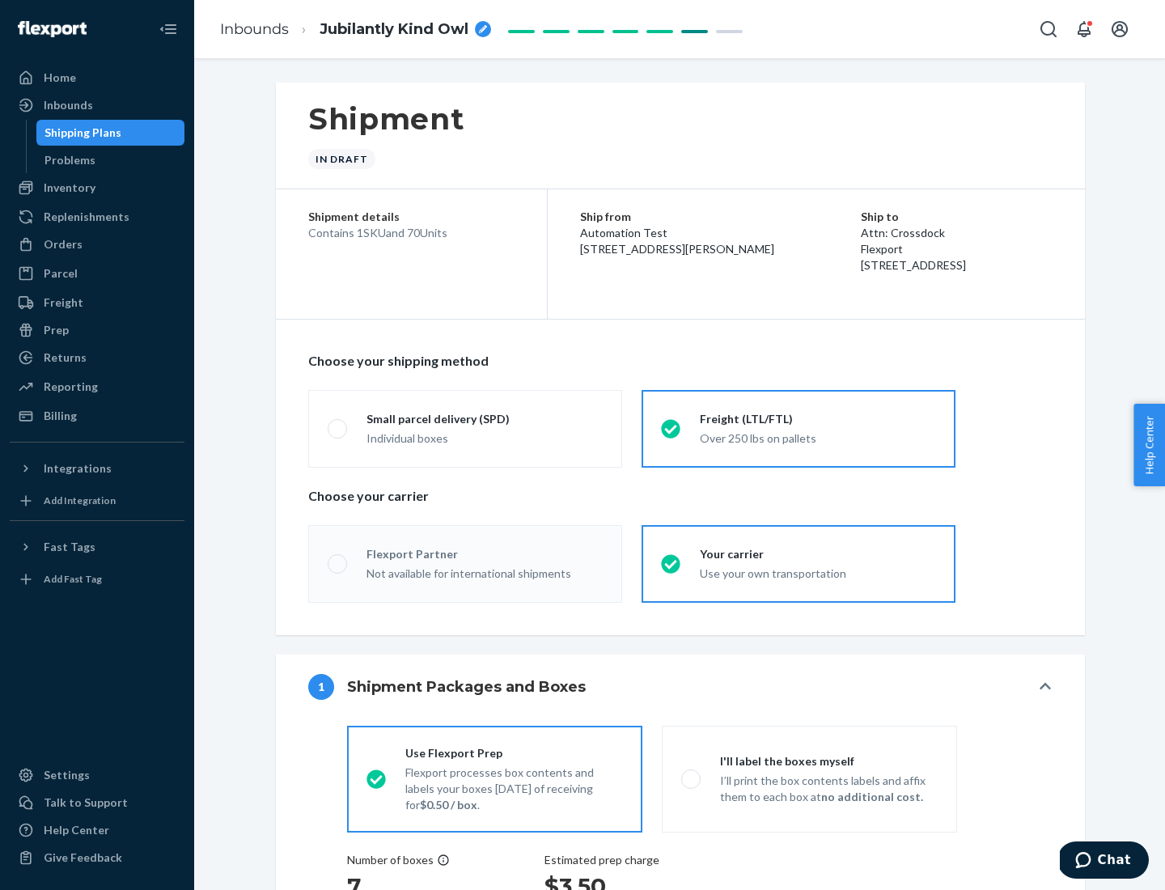
radio input "true"
radio input "false"
radio input "true"
radio input "false"
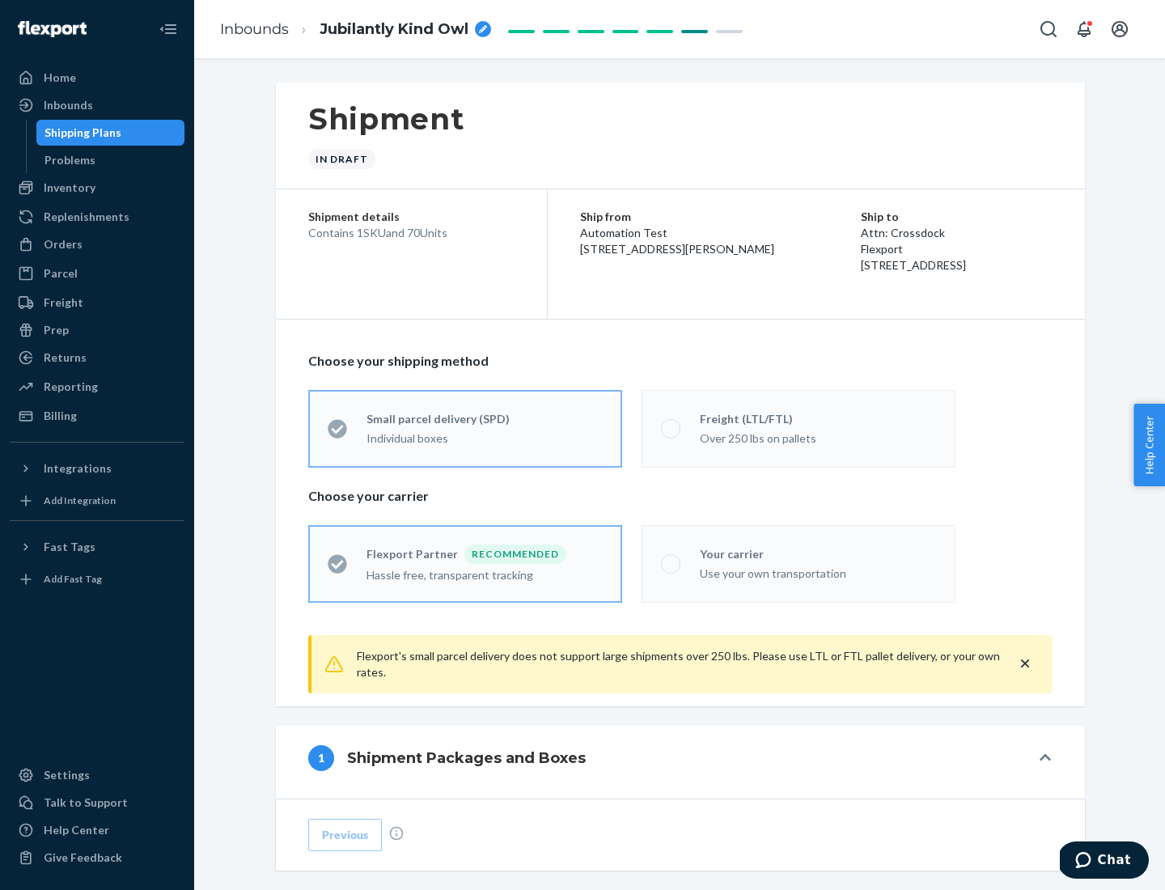
click at [798, 428] on div "Over 250 lbs on pallets" at bounding box center [818, 436] width 236 height 19
click at [671, 428] on input "Freight (LTL/FTL) Over 250 lbs on pallets" at bounding box center [666, 428] width 11 height 11
radio input "true"
radio input "false"
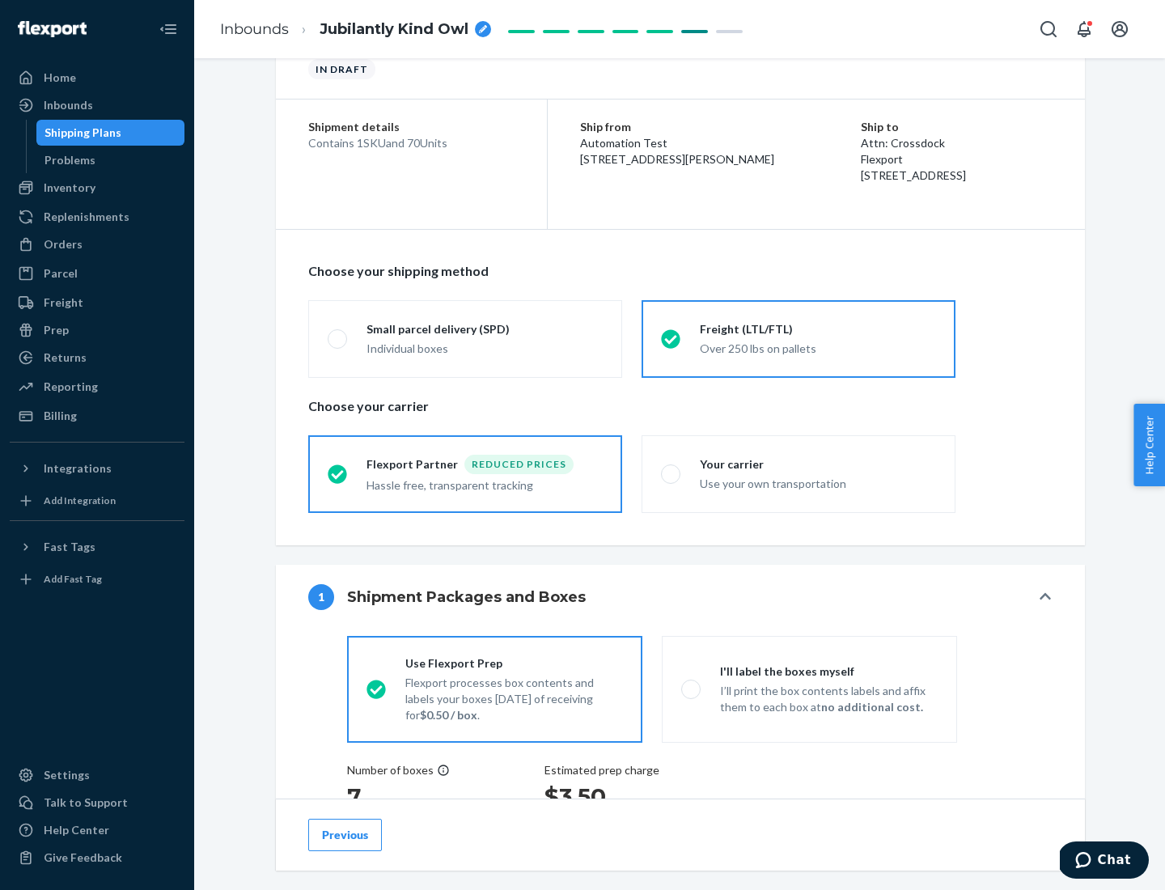
click at [465, 474] on div "Hassle free, transparent tracking" at bounding box center [484, 483] width 236 height 19
click at [338, 473] on input "Flexport Partner Reduced prices Hassle free, transparent tracking" at bounding box center [333, 473] width 11 height 11
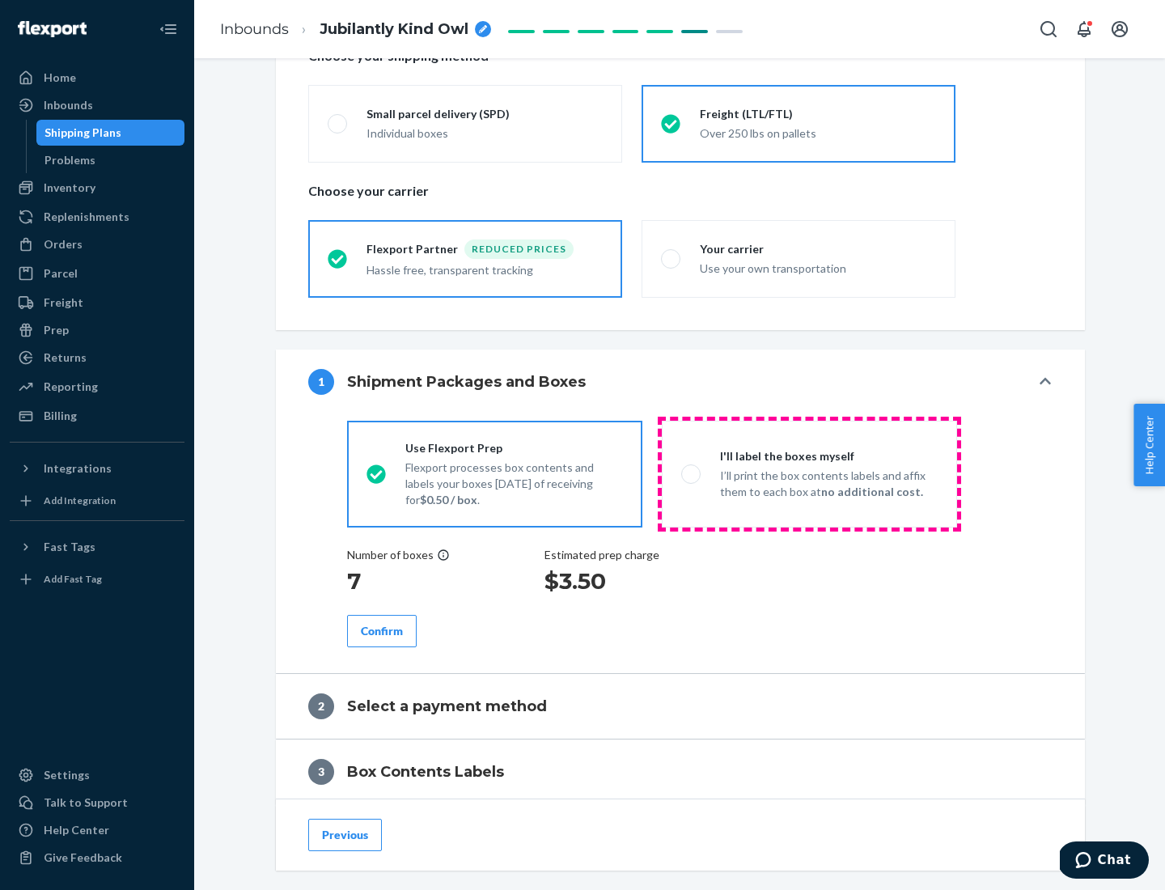
click at [809, 473] on p "I’ll print the box contents labels and affix them to each box at no additional …" at bounding box center [829, 484] width 218 height 32
click at [692, 473] on input "I'll label the boxes myself I’ll print the box contents labels and affix them t…" at bounding box center [686, 473] width 11 height 11
radio input "true"
radio input "false"
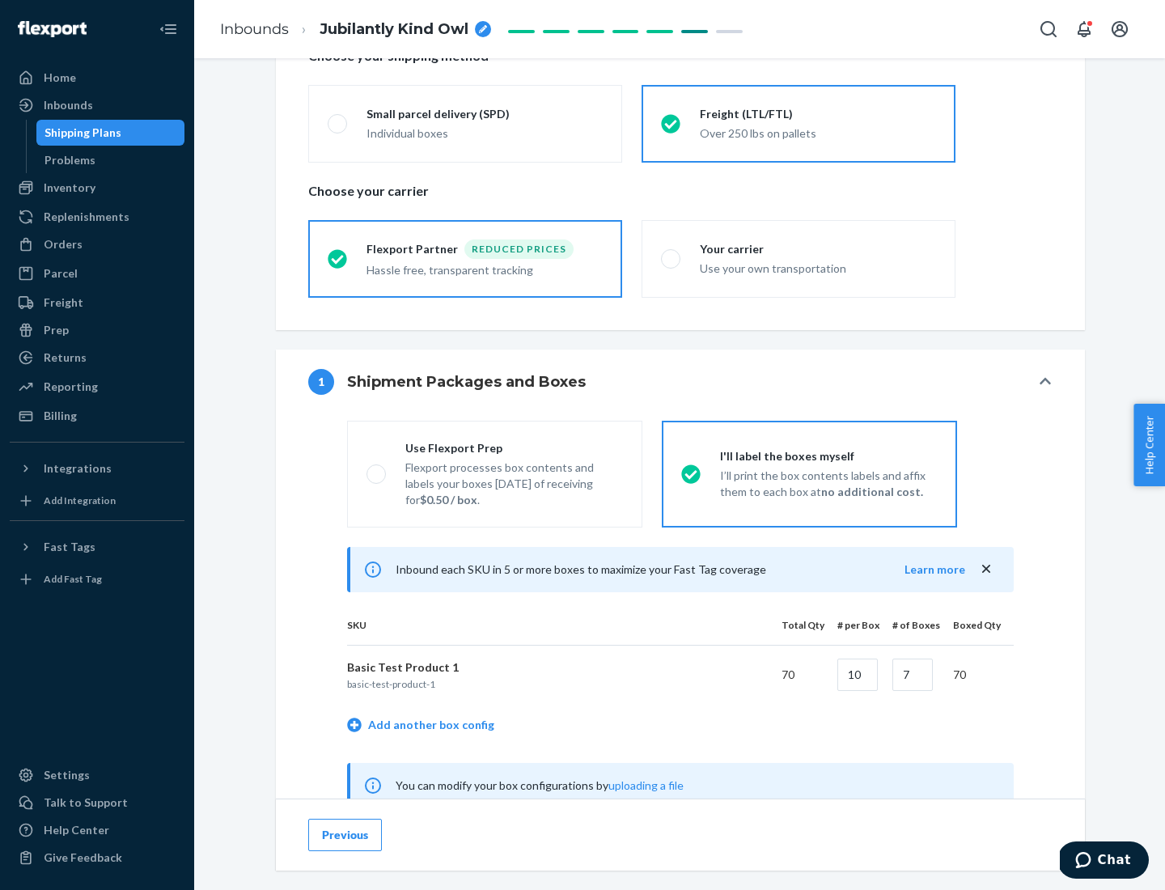
scroll to position [506, 0]
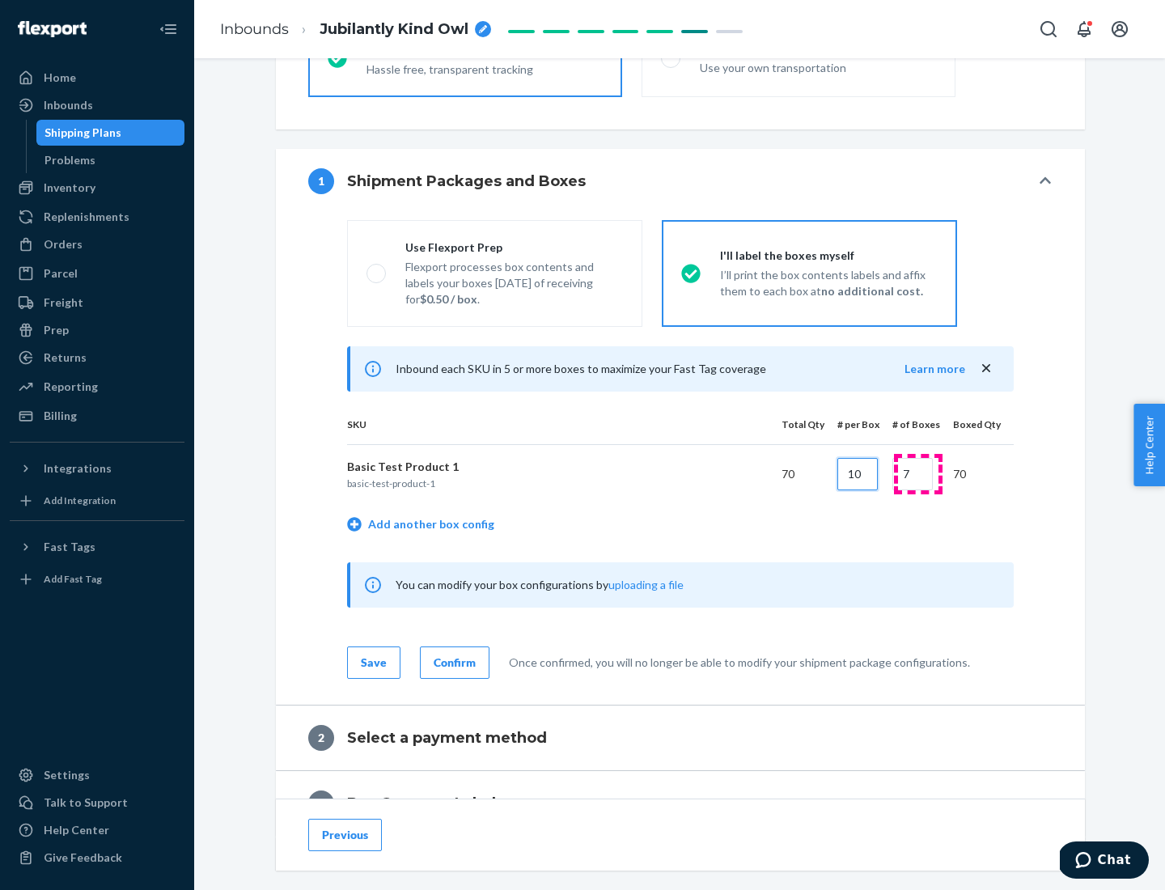
type input "10"
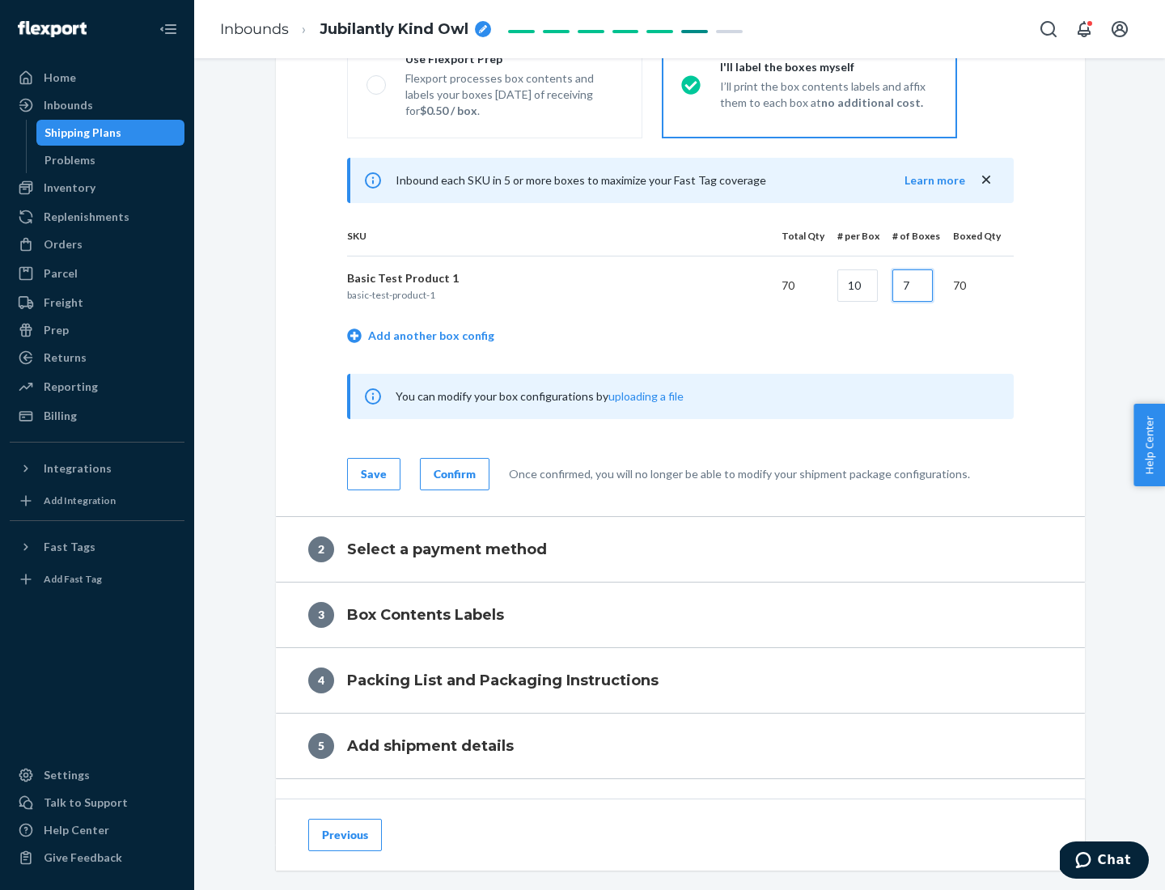
type input "7"
click at [452, 473] on div "Confirm" at bounding box center [455, 474] width 42 height 16
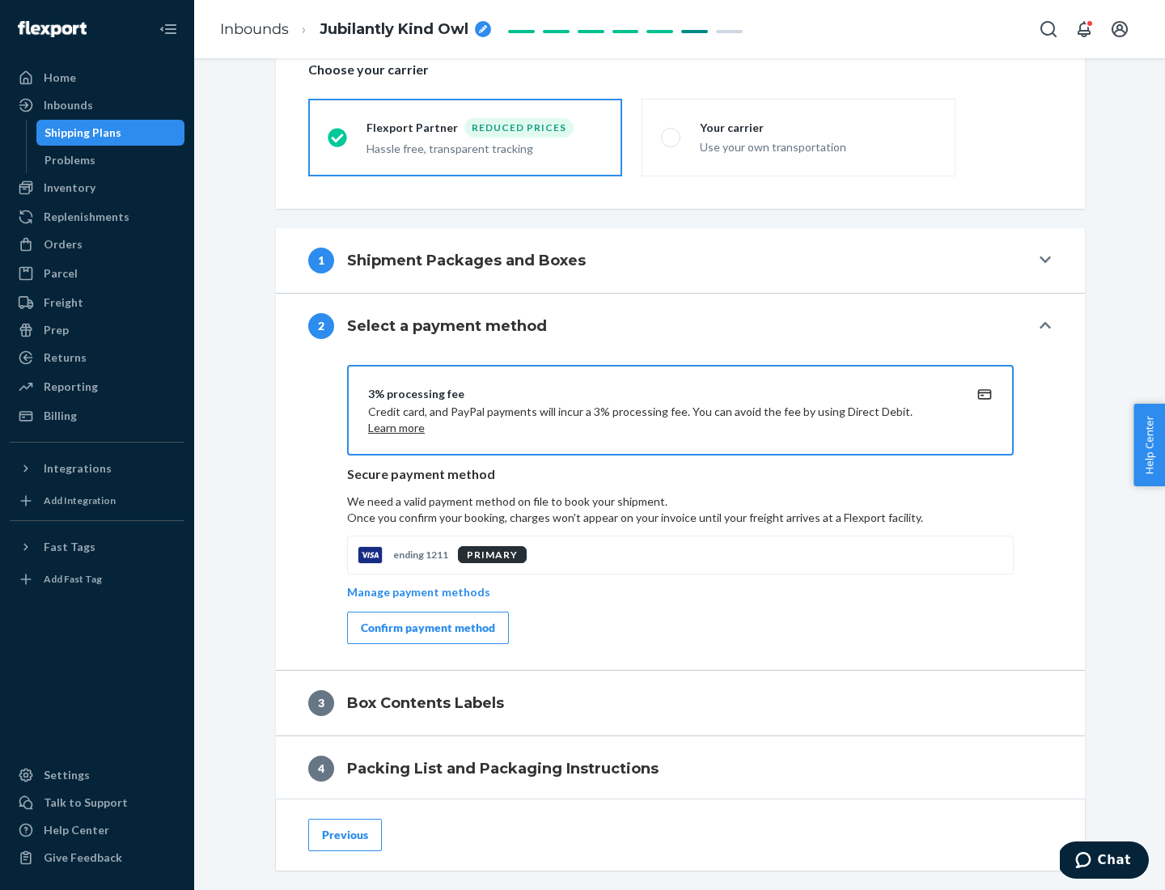
scroll to position [580, 0]
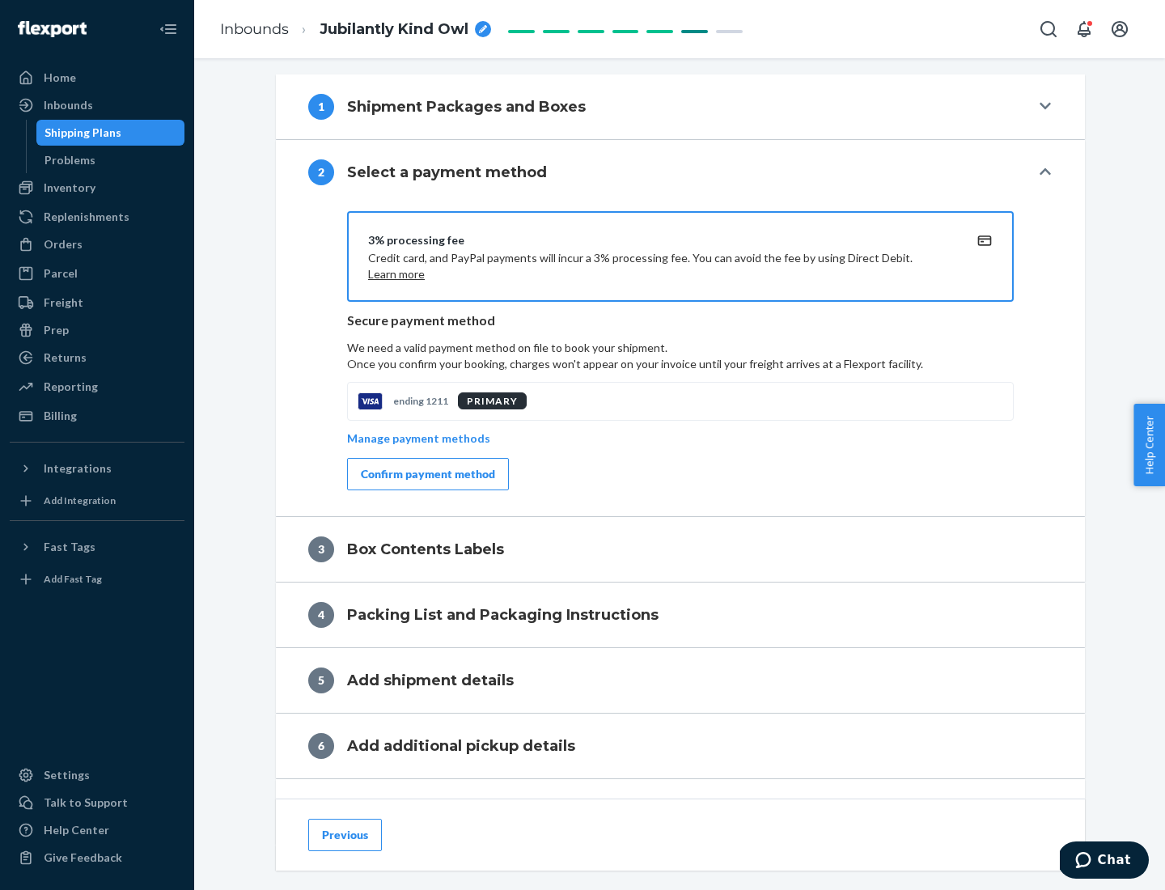
click at [426, 474] on div "Confirm payment method" at bounding box center [428, 474] width 134 height 16
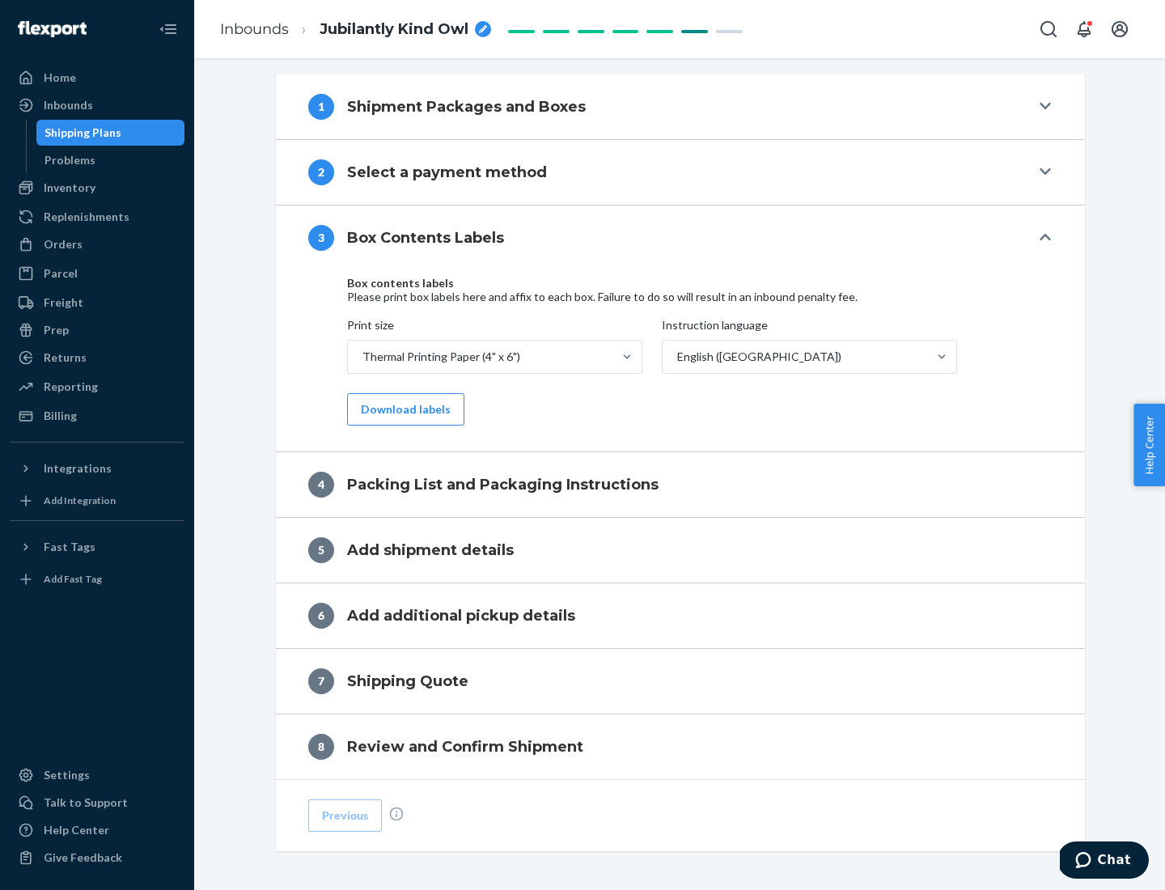
scroll to position [515, 0]
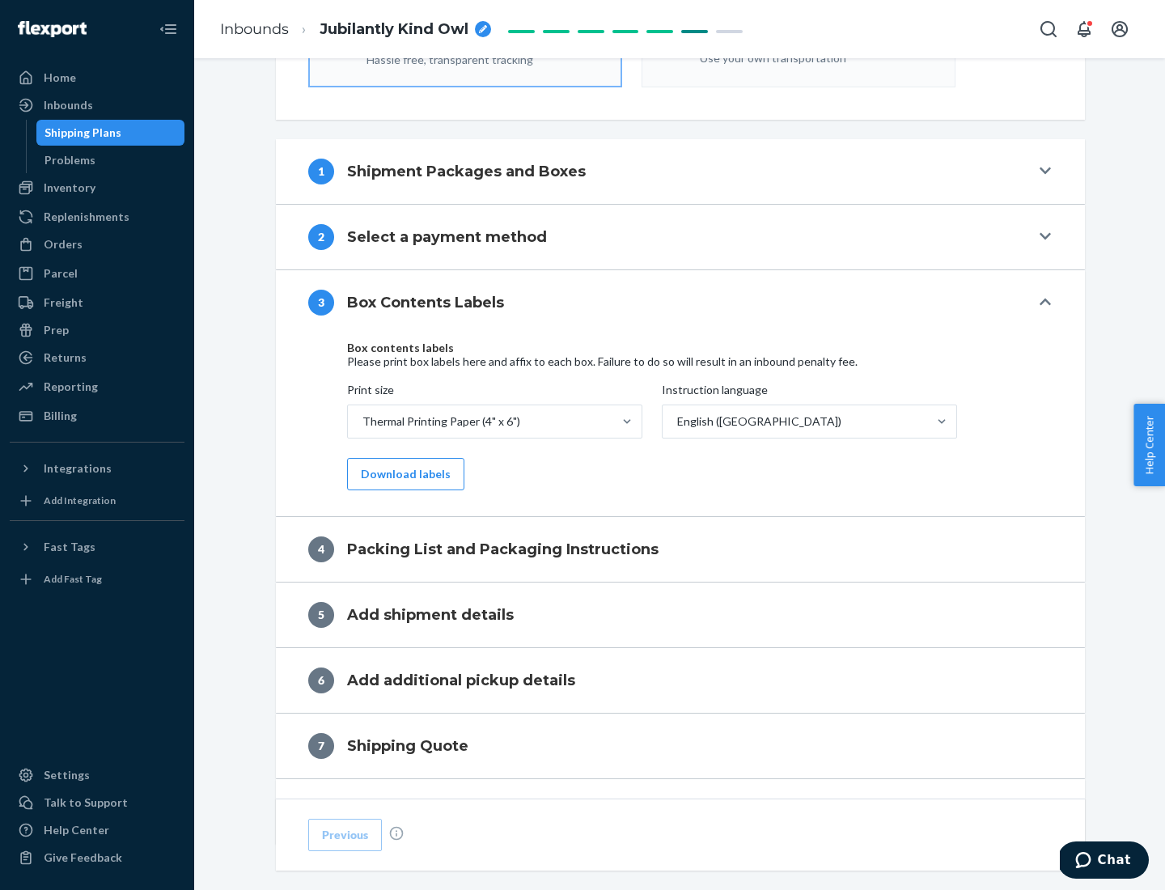
click at [402, 474] on button "Download labels" at bounding box center [405, 474] width 117 height 32
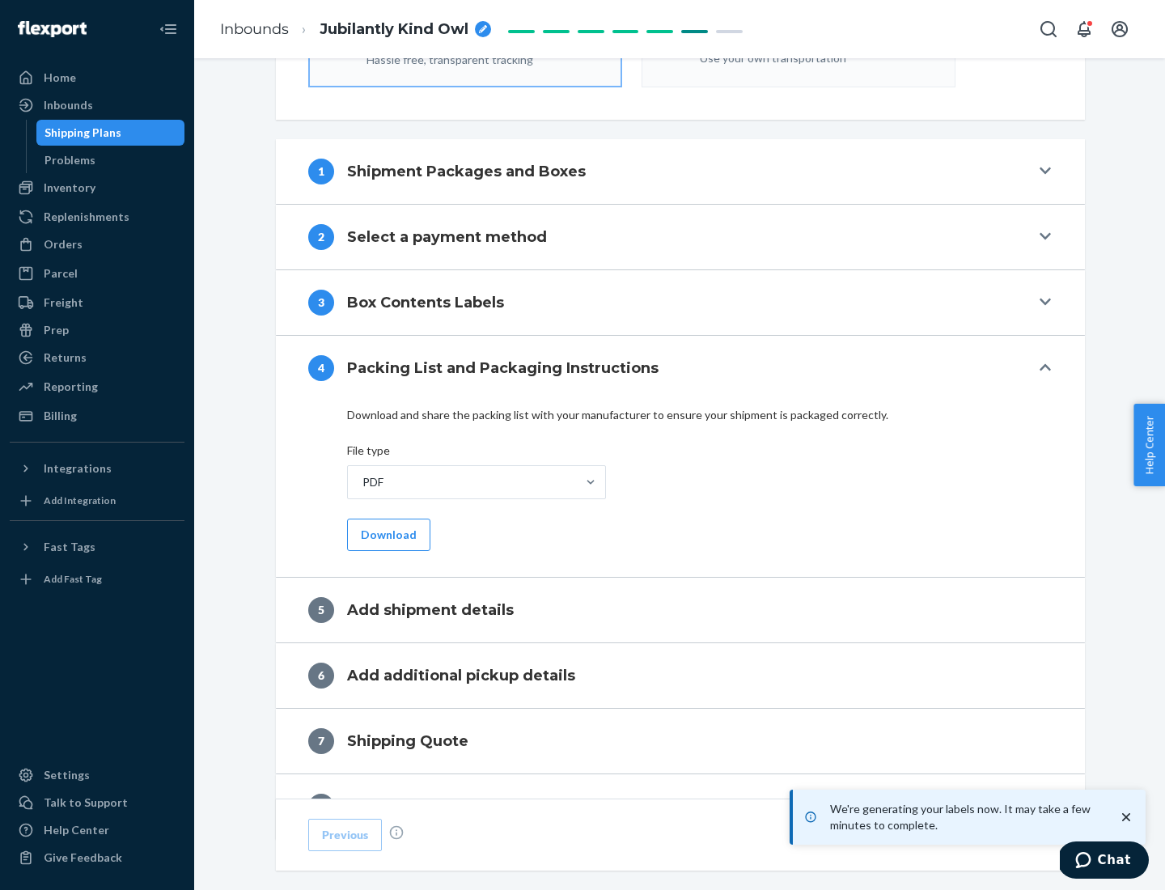
scroll to position [576, 0]
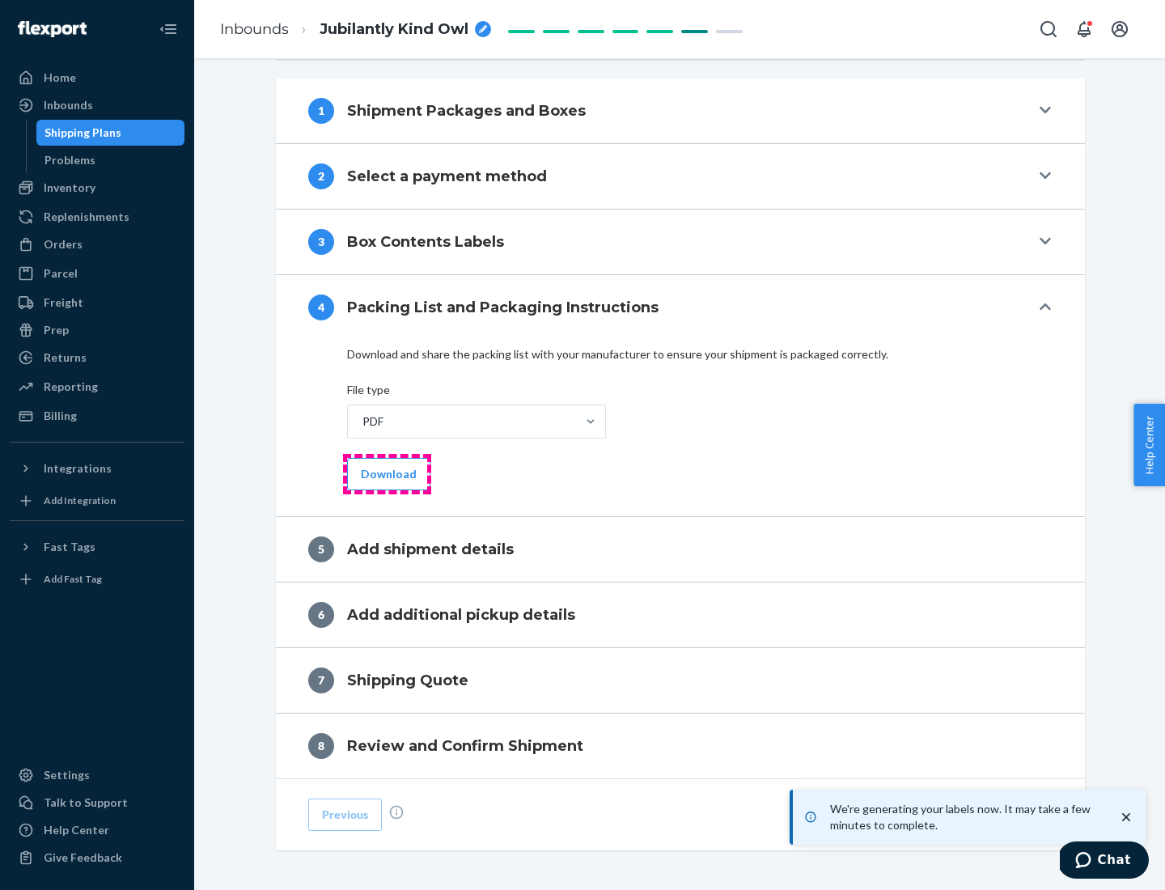
click at [387, 473] on button "Download" at bounding box center [388, 474] width 83 height 32
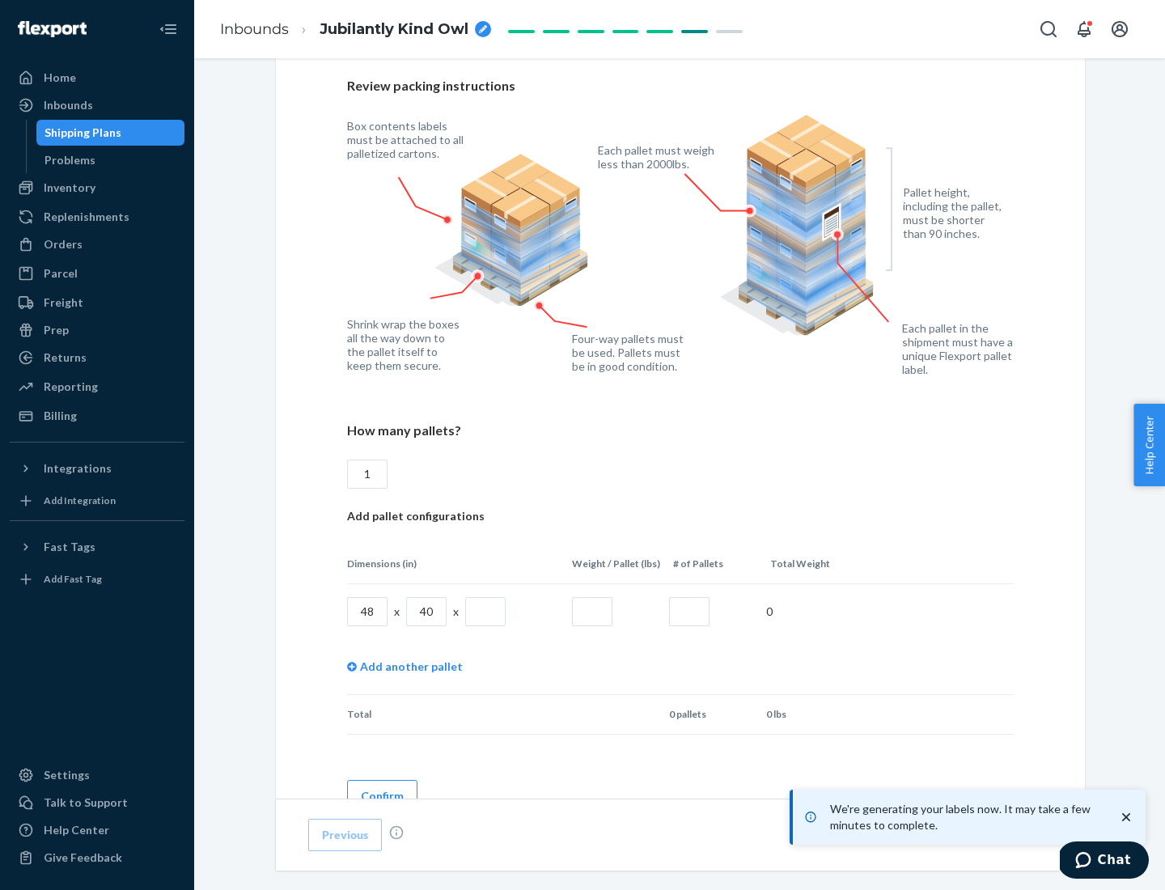
scroll to position [1175, 0]
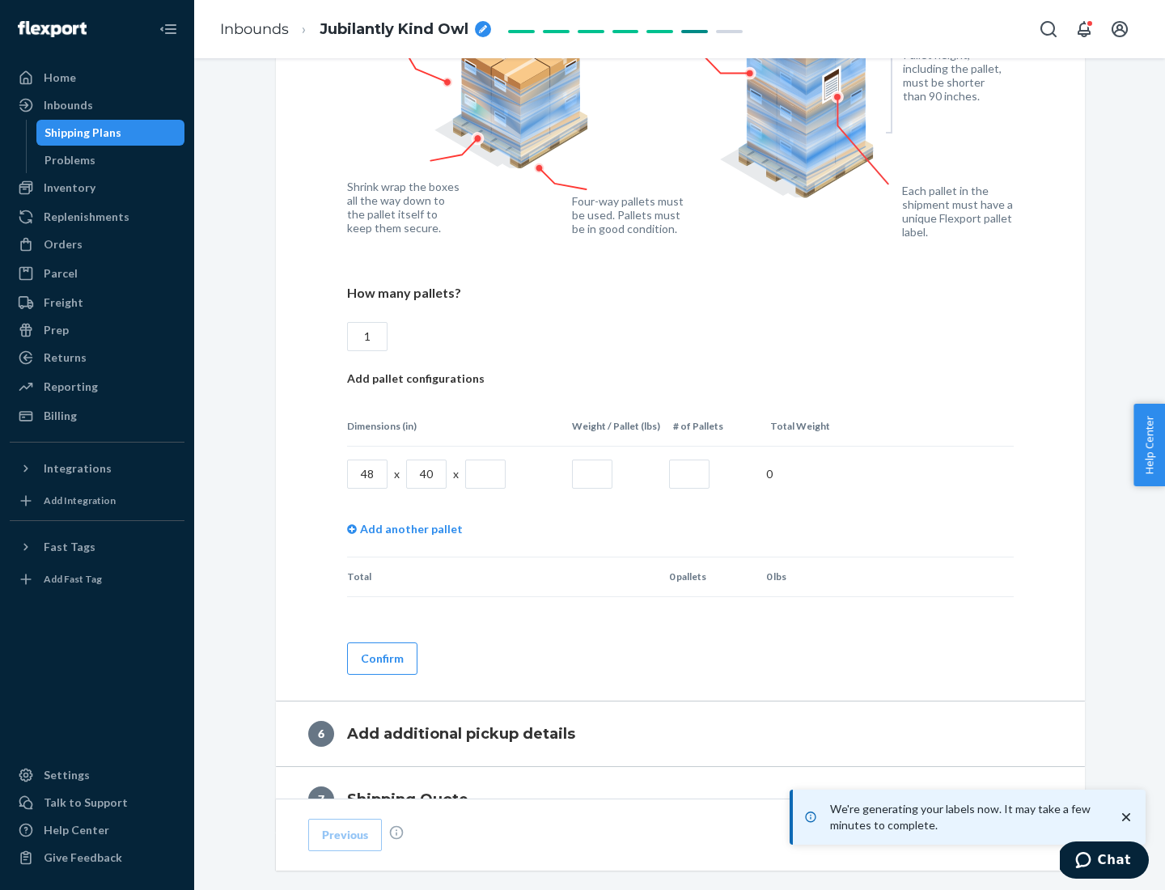
type input "1"
type input "40"
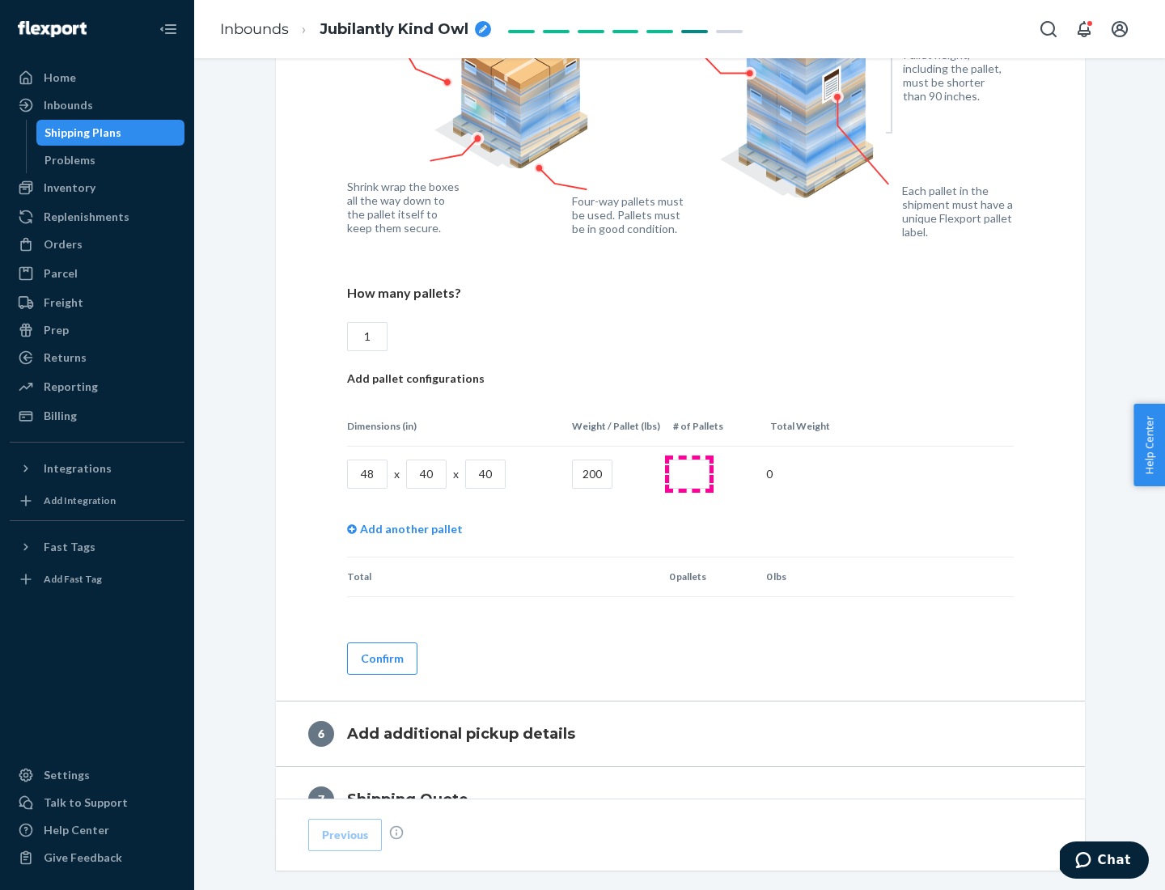
type input "200"
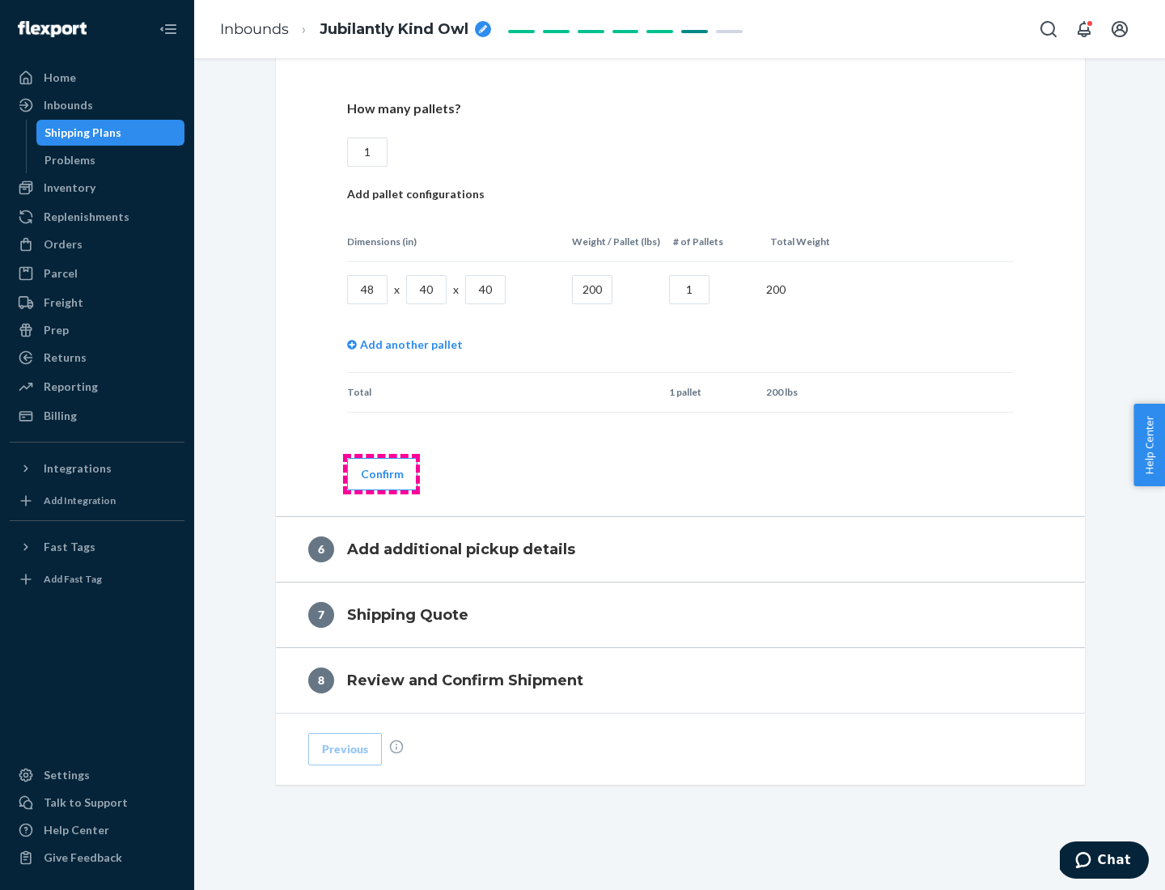
type input "1"
click at [381, 473] on button "Confirm" at bounding box center [382, 474] width 70 height 32
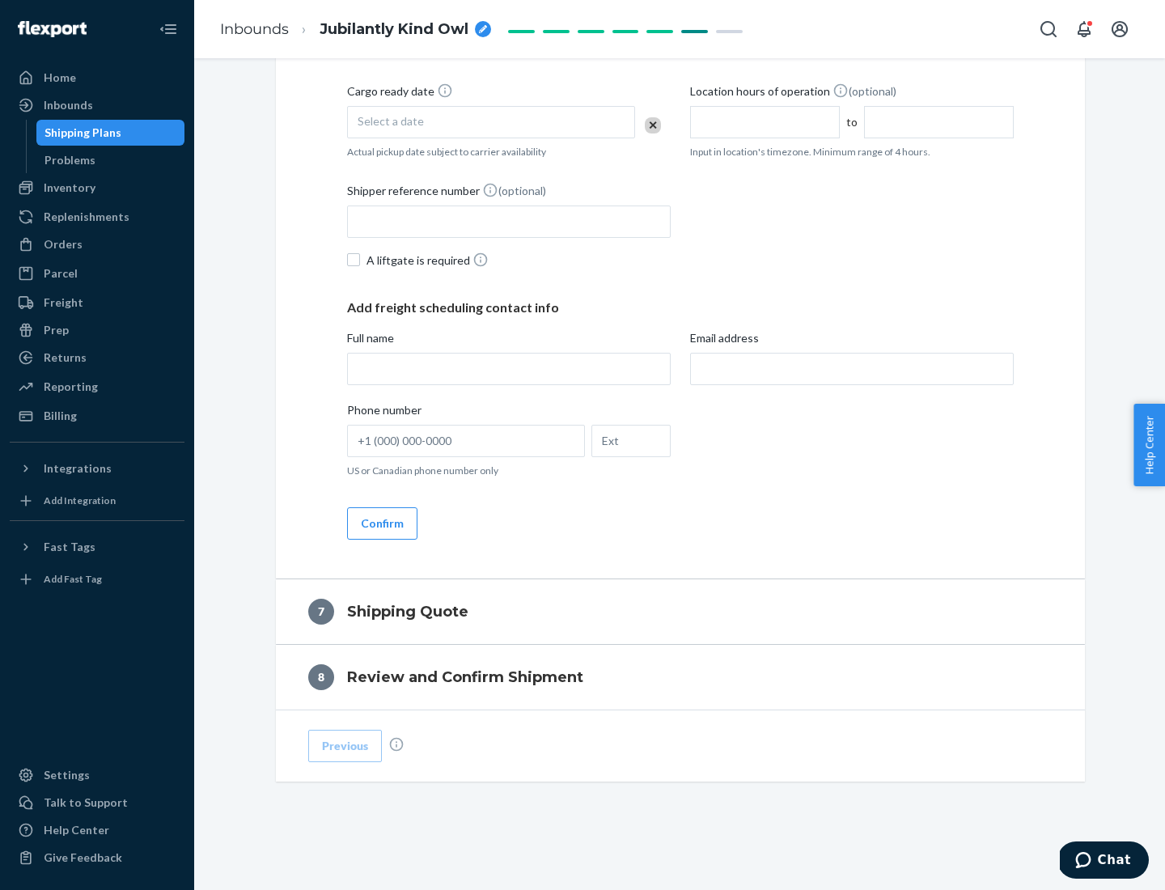
scroll to position [619, 0]
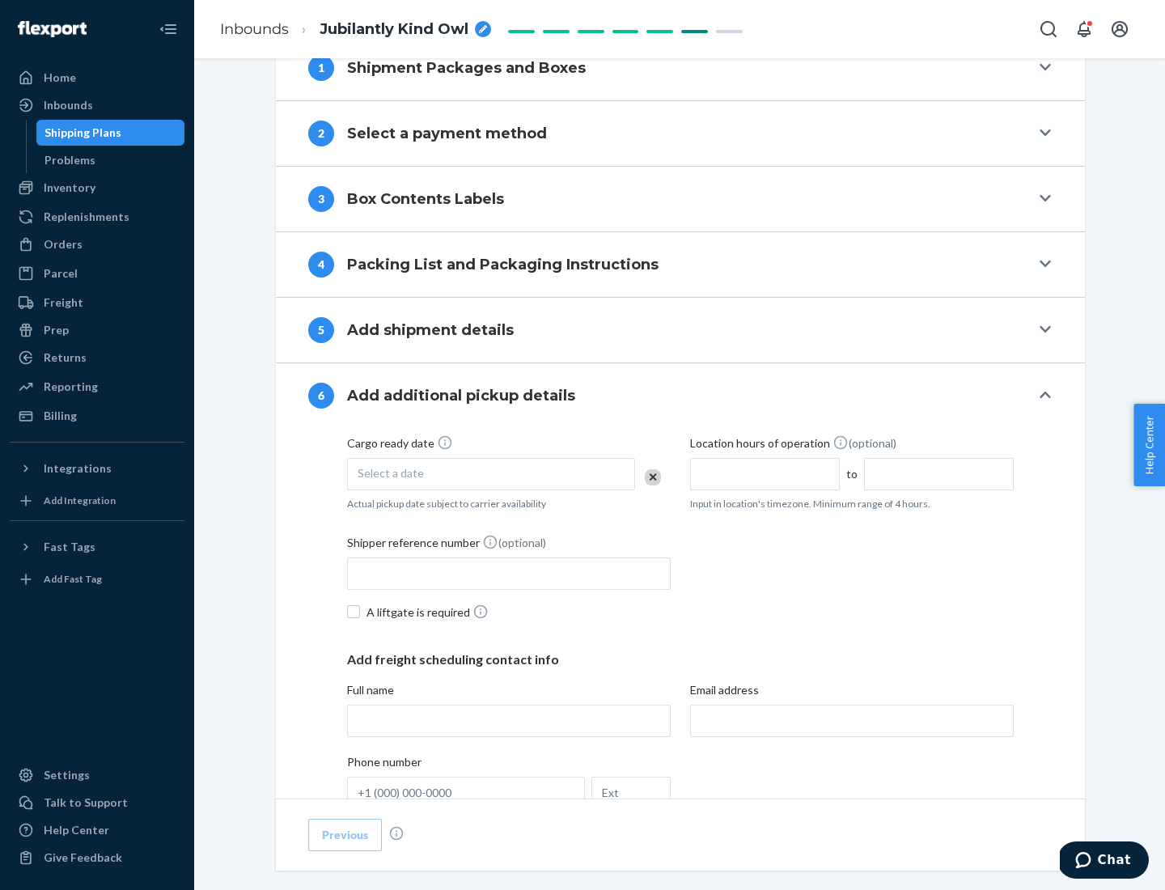
click at [491, 473] on div "Select a date" at bounding box center [491, 474] width 288 height 32
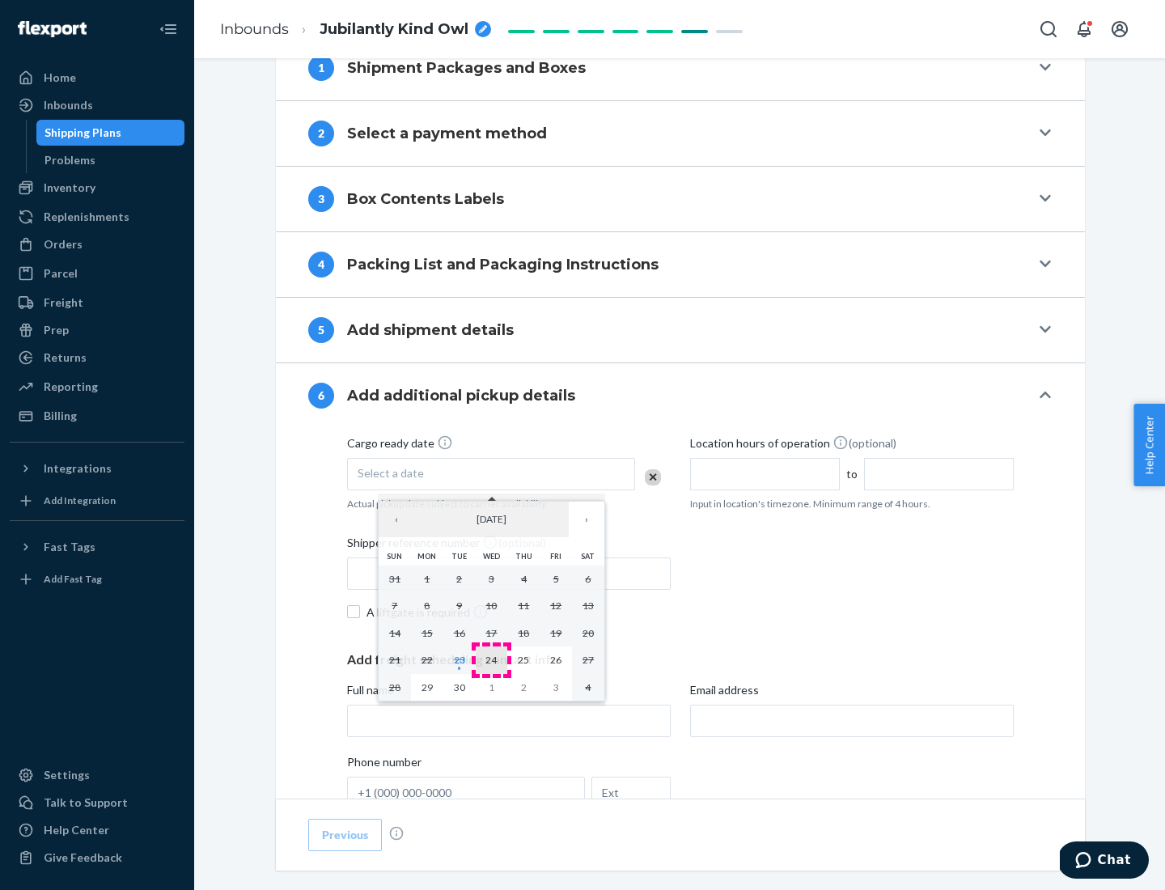
click at [491, 659] on abbr "24" at bounding box center [490, 660] width 11 height 12
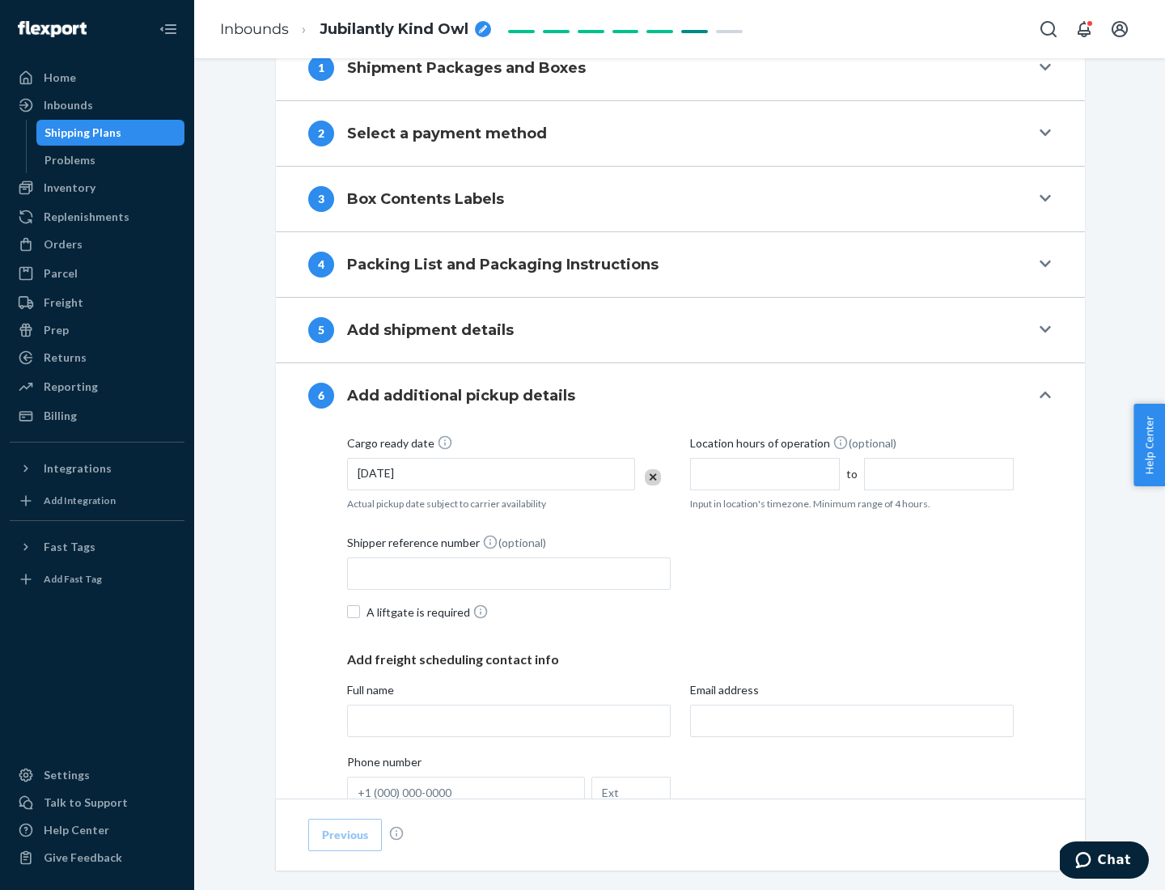
scroll to position [865, 0]
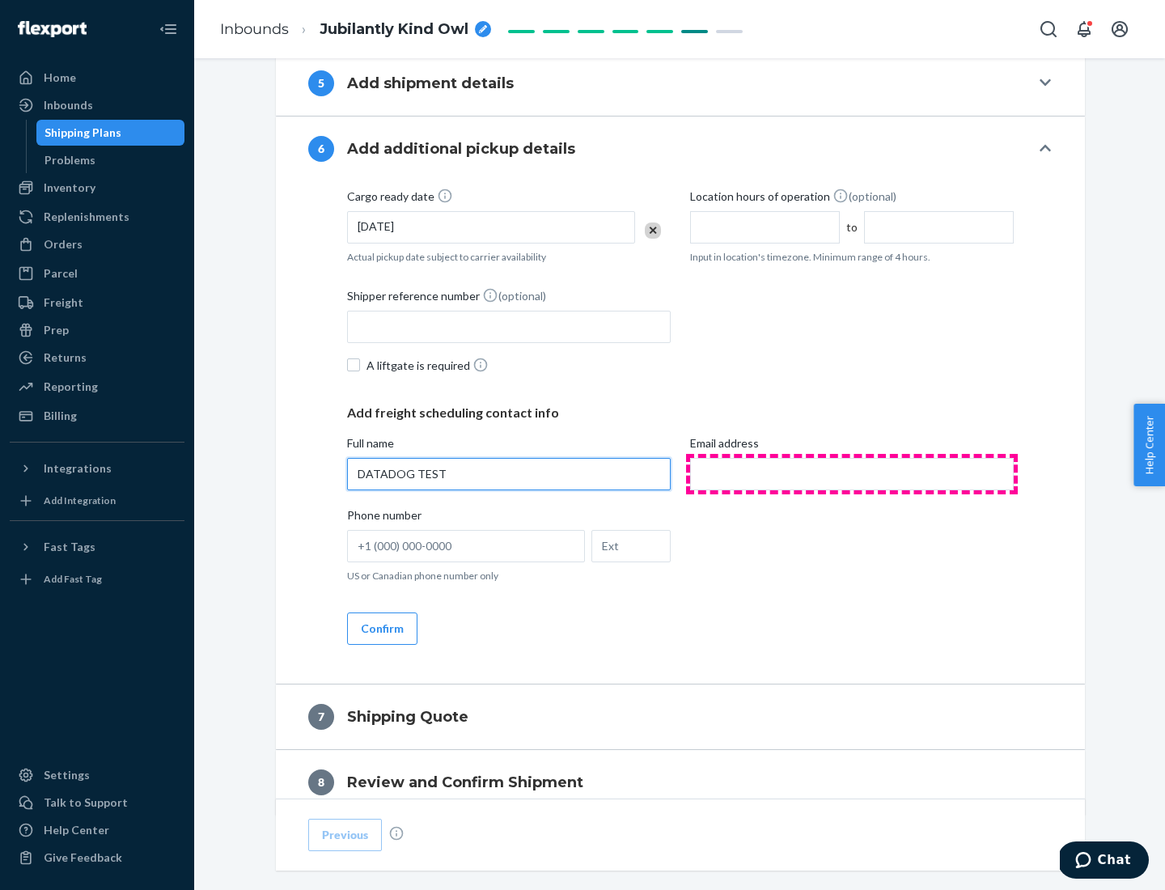
type input "DATADOG TEST"
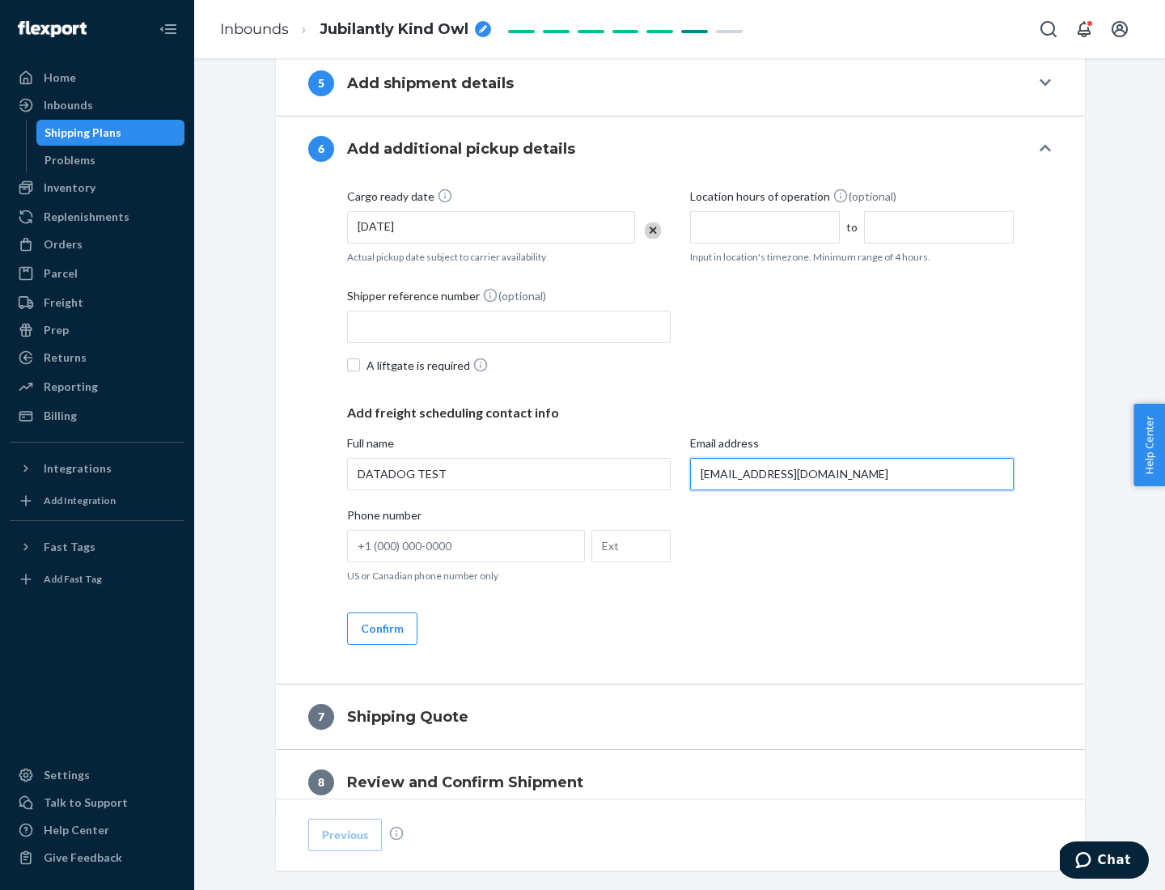
scroll to position [937, 0]
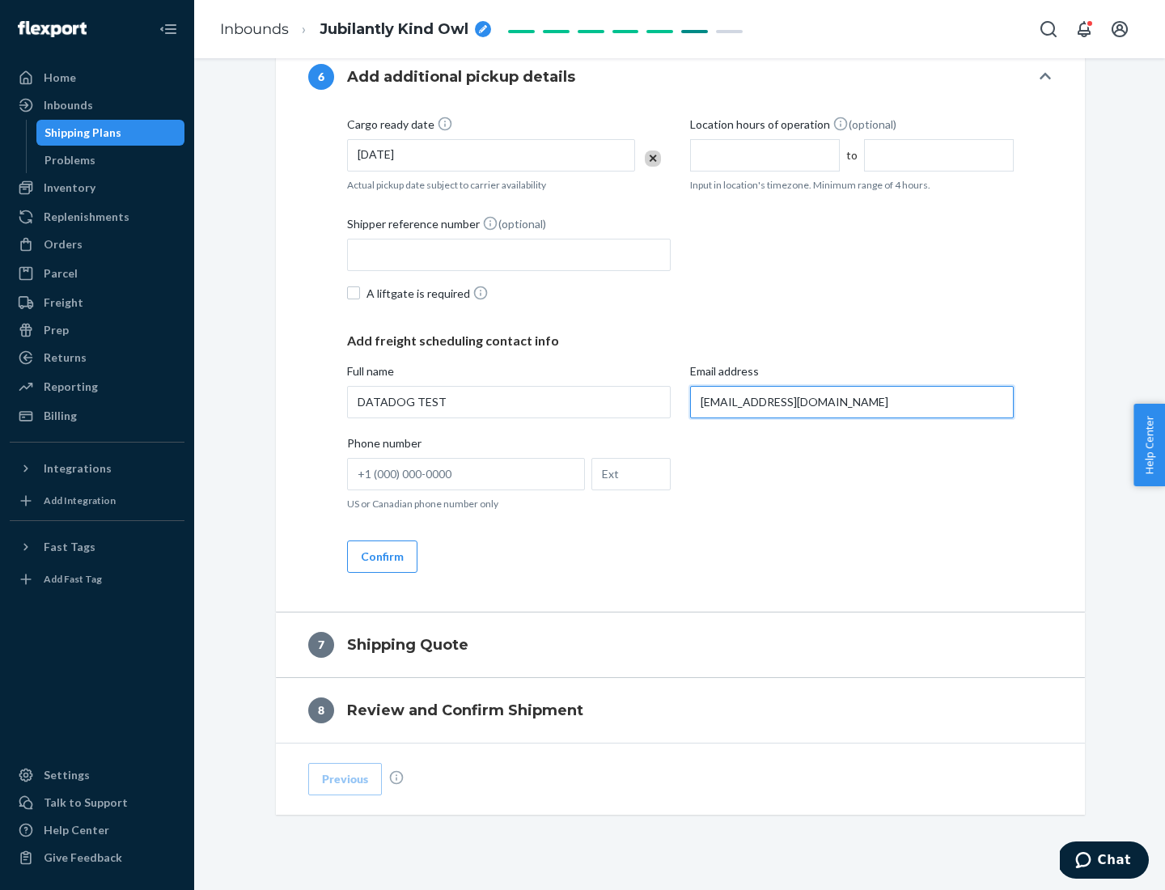
type input "[EMAIL_ADDRESS][DOMAIN_NAME]"
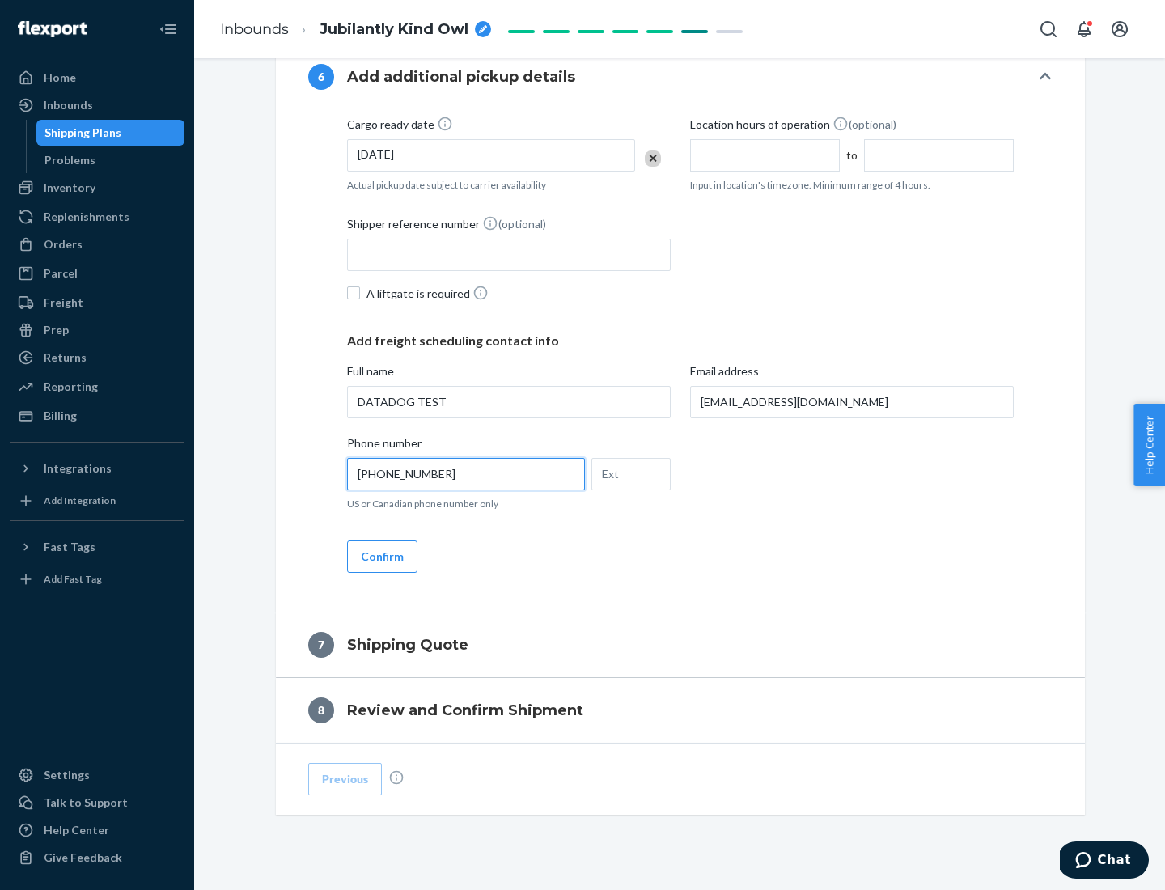
scroll to position [971, 0]
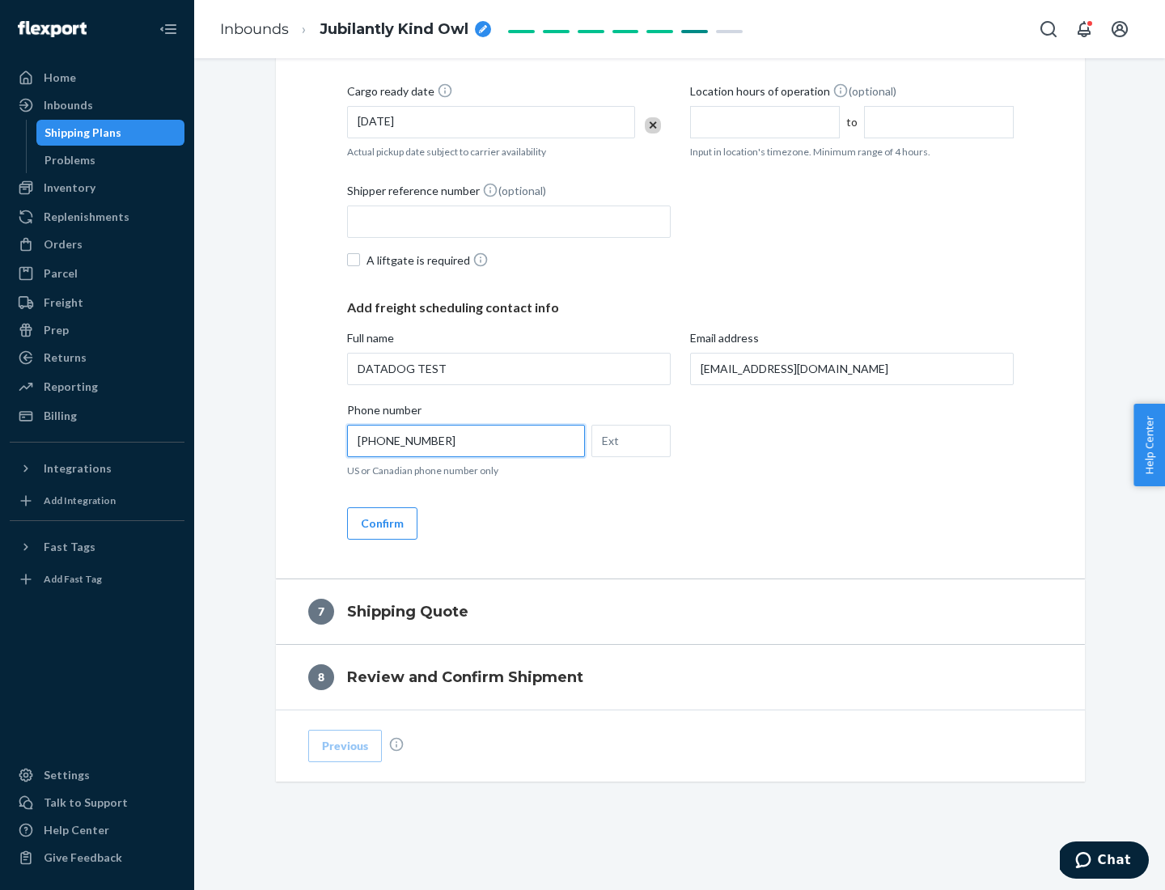
type input "[PHONE_NUMBER]"
click at [381, 523] on button "Confirm" at bounding box center [382, 523] width 70 height 32
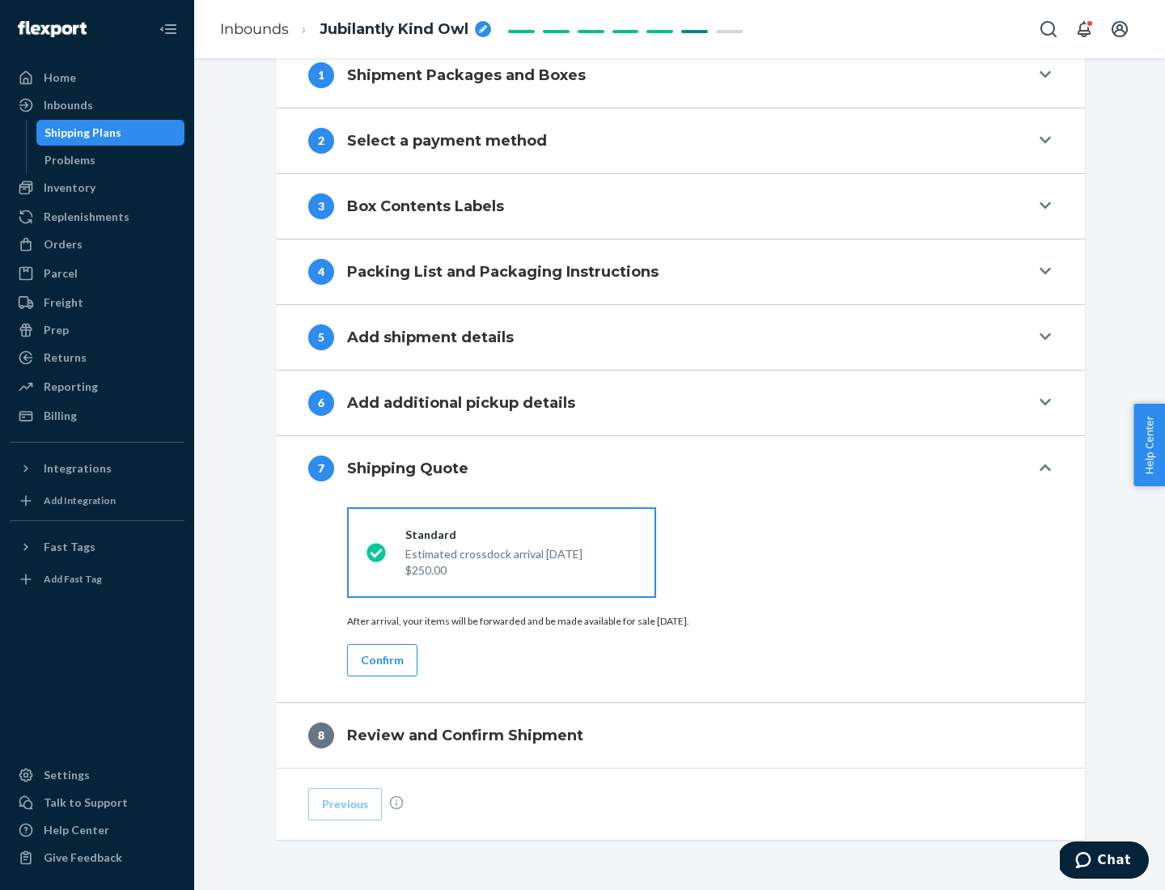
scroll to position [670, 0]
